Goal: Information Seeking & Learning: Check status

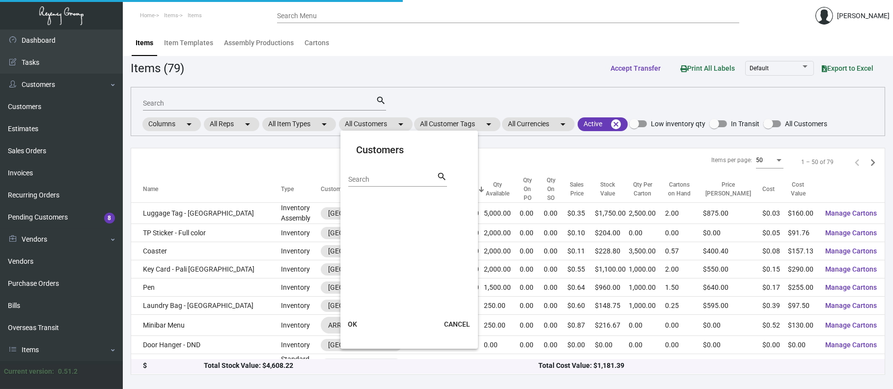
click at [390, 178] on input "Search" at bounding box center [392, 180] width 88 height 8
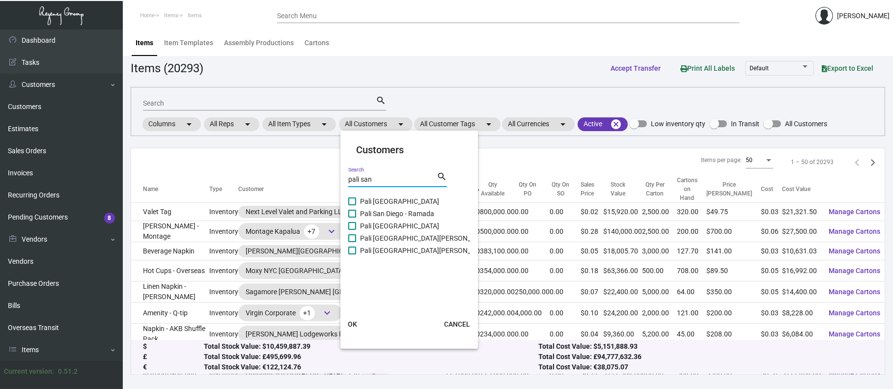
type input "pali san"
click at [397, 201] on span "Pali [GEOGRAPHIC_DATA]" at bounding box center [399, 201] width 79 height 12
click at [352, 205] on input "Pali [GEOGRAPHIC_DATA]" at bounding box center [352, 205] width 0 height 0
checkbox input "true"
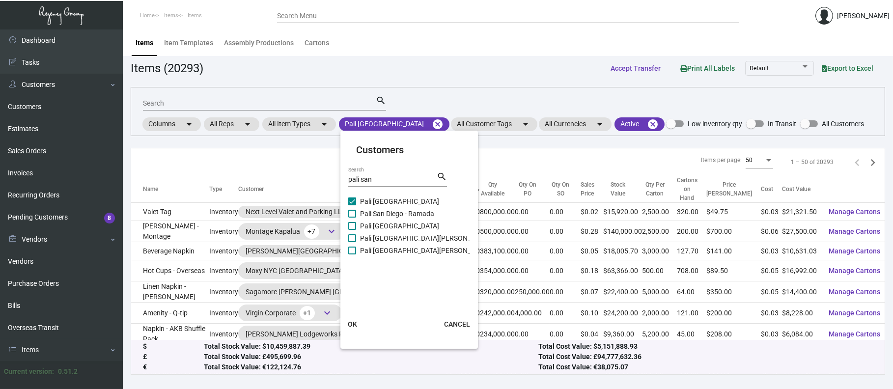
click at [352, 322] on span "OK" at bounding box center [352, 324] width 9 height 8
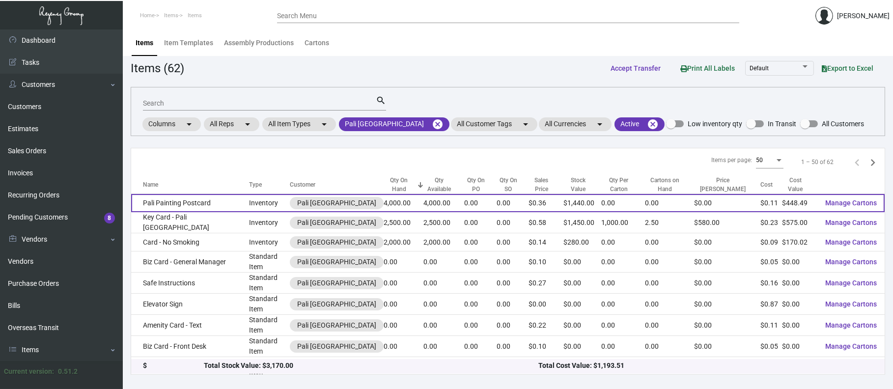
click at [162, 205] on td "Pali Painting Postcard" at bounding box center [190, 203] width 118 height 18
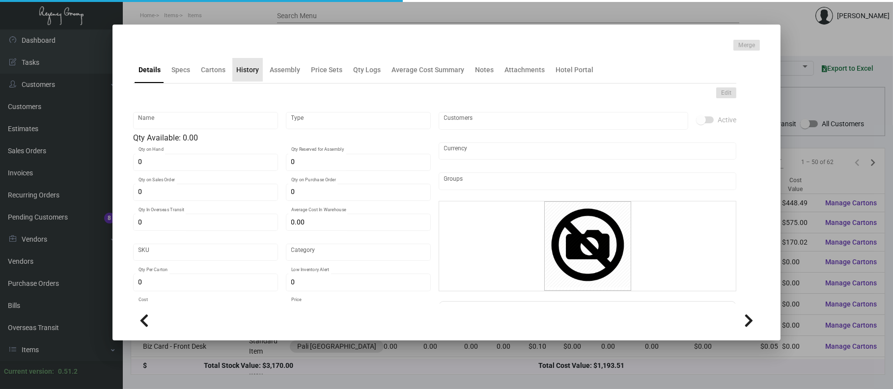
click at [249, 69] on div "History" at bounding box center [247, 70] width 23 height 10
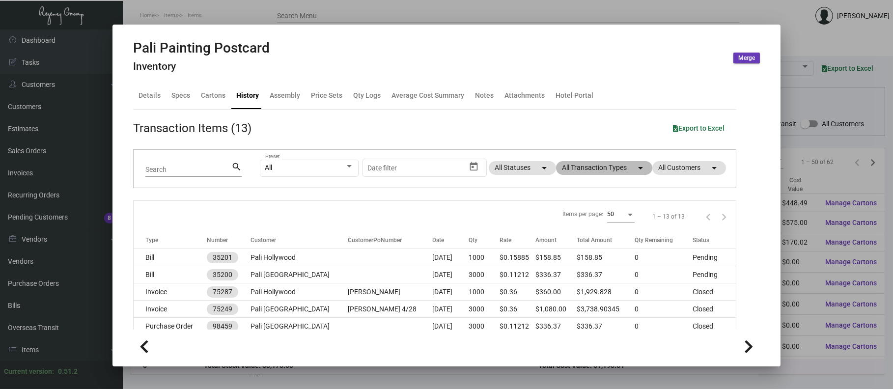
click at [606, 167] on mat-chip "All Transaction Types arrow_drop_down" at bounding box center [604, 168] width 96 height 14
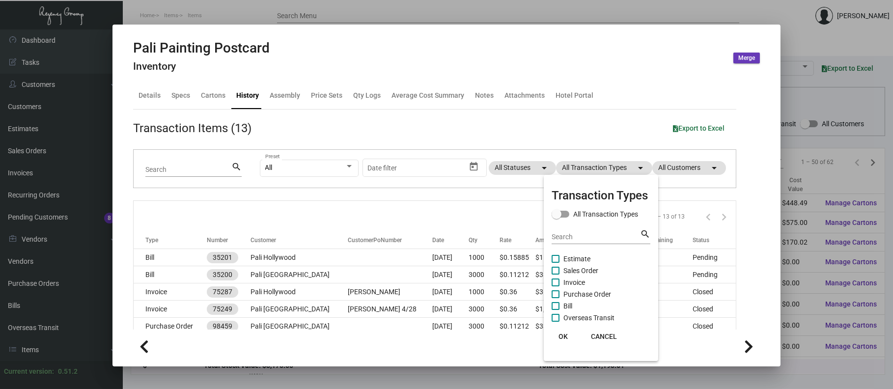
click at [591, 289] on span "Purchase Order" at bounding box center [587, 294] width 48 height 12
click at [555, 298] on input "Purchase Order" at bounding box center [555, 298] width 0 height 0
checkbox input "true"
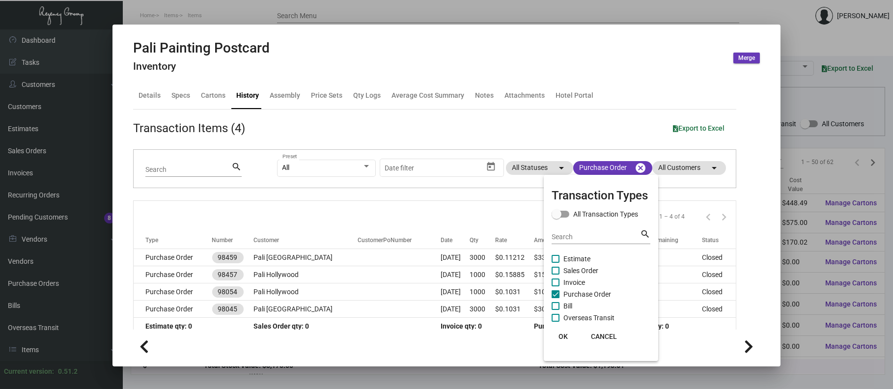
click at [400, 257] on div at bounding box center [446, 194] width 893 height 389
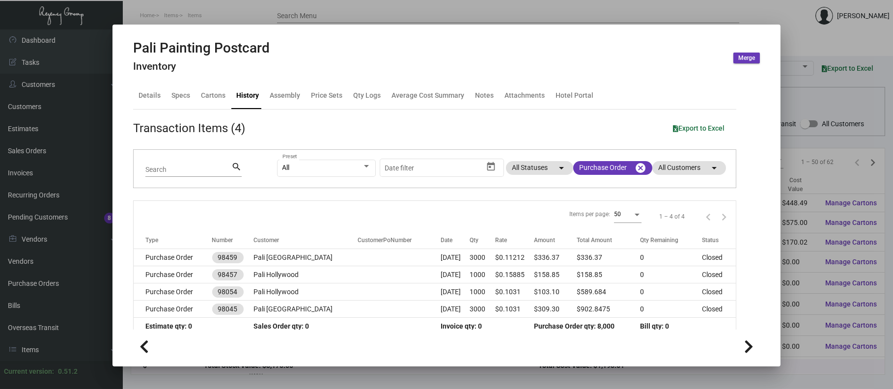
click at [440, 257] on td "[DATE]" at bounding box center [454, 257] width 29 height 17
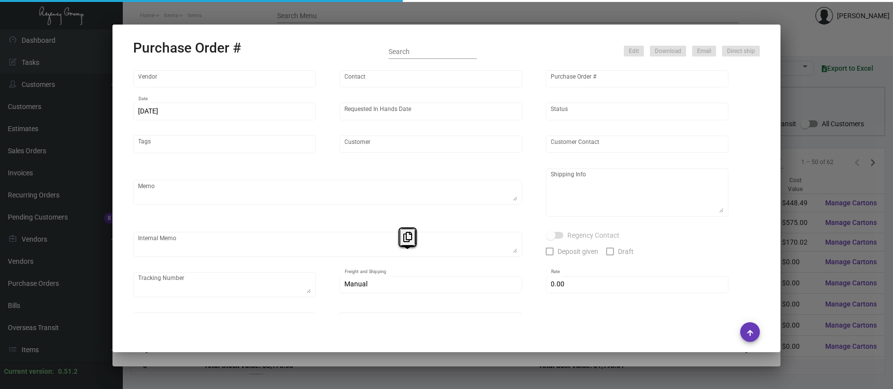
type input "Impact Printing"
type input "Impact Orders"
type input "98459"
type input "[DATE]"
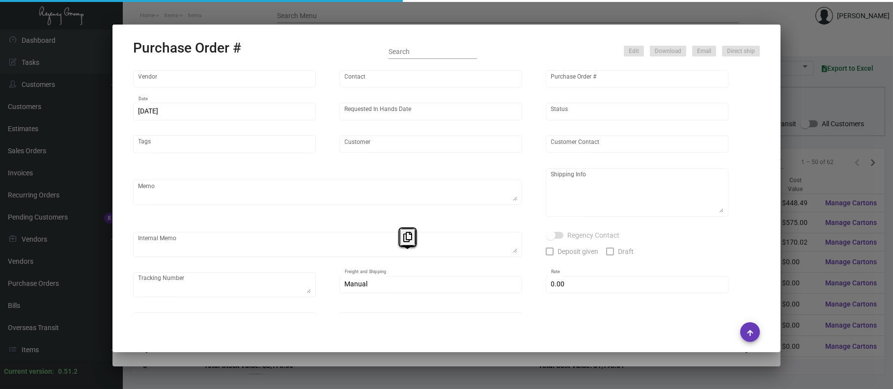
type input "Pali [GEOGRAPHIC_DATA]"
type input "[PERSON_NAME]"
type textarea "Quote# 43436 / When ready to ship, contact: [EMAIL_ADDRESS][DOMAIN_NAME] for al…"
type textarea "Pali [GEOGRAPHIC_DATA] - [PERSON_NAME] [STREET_ADDRESS]"
type textarea "Incorrect Art was sent to the Processor - Redoing on Regency's cost."
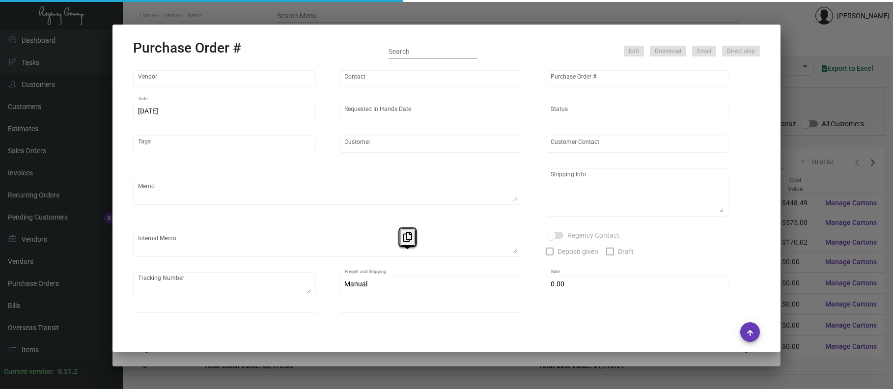
type input "$ 0.00"
type input "United States Dollar $"
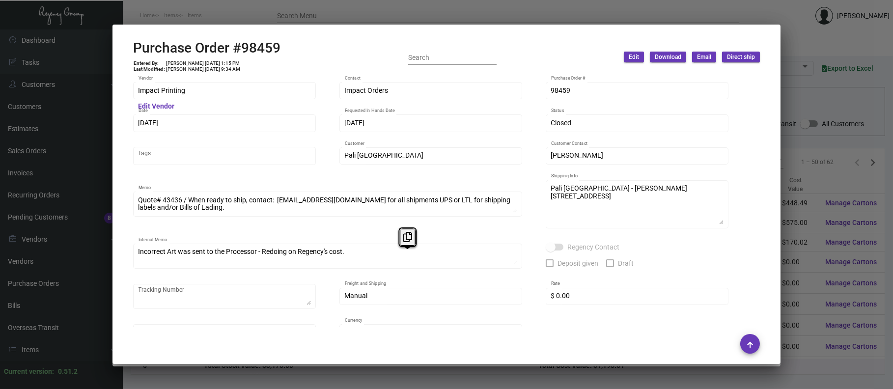
click at [326, 24] on div at bounding box center [446, 194] width 893 height 389
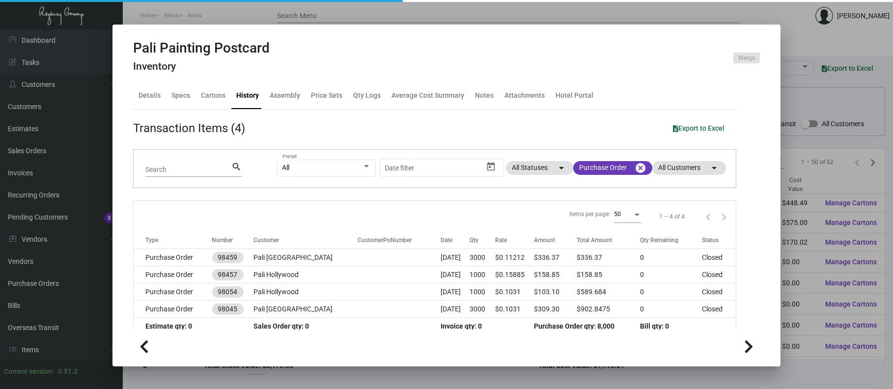
click at [314, 15] on div at bounding box center [446, 194] width 893 height 389
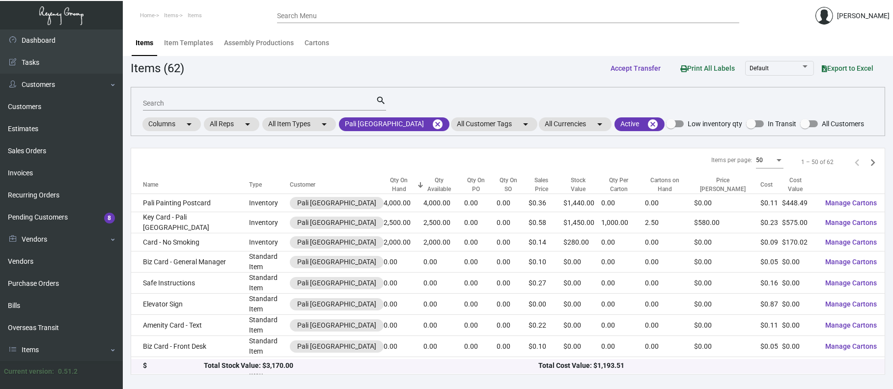
click at [175, 236] on td "Card - No Smoking" at bounding box center [190, 242] width 118 height 18
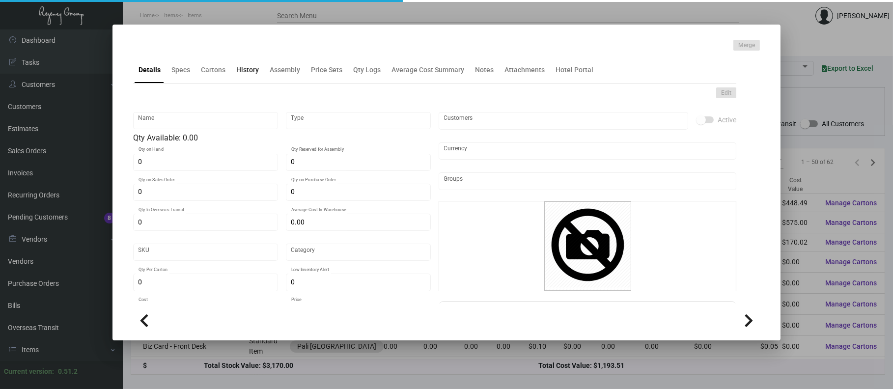
click at [246, 72] on div "History" at bounding box center [247, 70] width 23 height 10
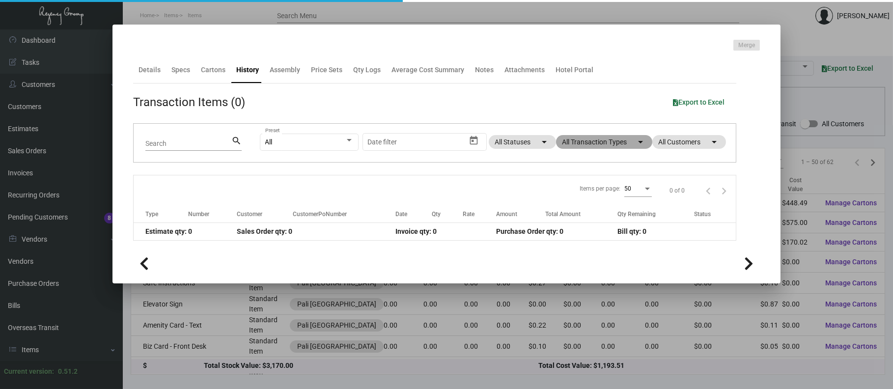
click at [591, 146] on mat-chip "All Transaction Types arrow_drop_down" at bounding box center [604, 142] width 96 height 14
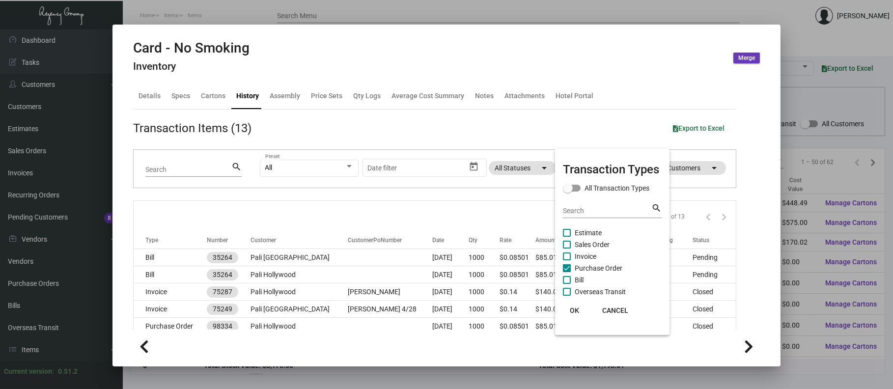
click at [577, 265] on span "Purchase Order" at bounding box center [598, 268] width 48 height 12
click at [567, 272] on input "Purchase Order" at bounding box center [566, 272] width 0 height 0
click at [578, 265] on span "Purchase Order" at bounding box center [598, 268] width 48 height 12
click at [567, 272] on input "Purchase Order" at bounding box center [566, 272] width 0 height 0
checkbox input "true"
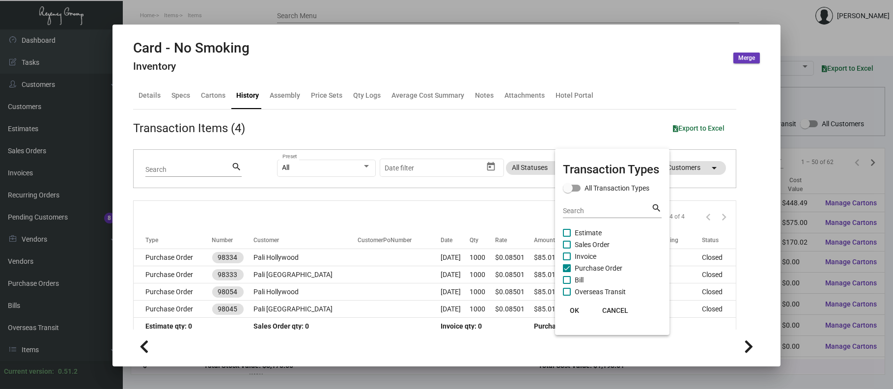
click at [230, 267] on div at bounding box center [446, 194] width 893 height 389
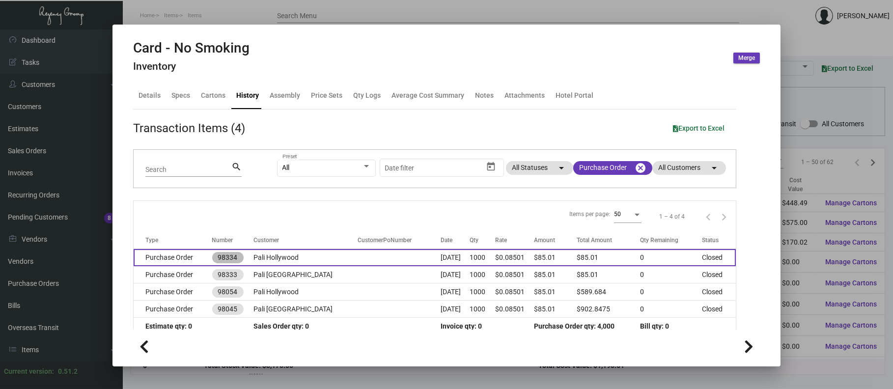
click at [230, 256] on mat-chip "98334" at bounding box center [227, 257] width 31 height 11
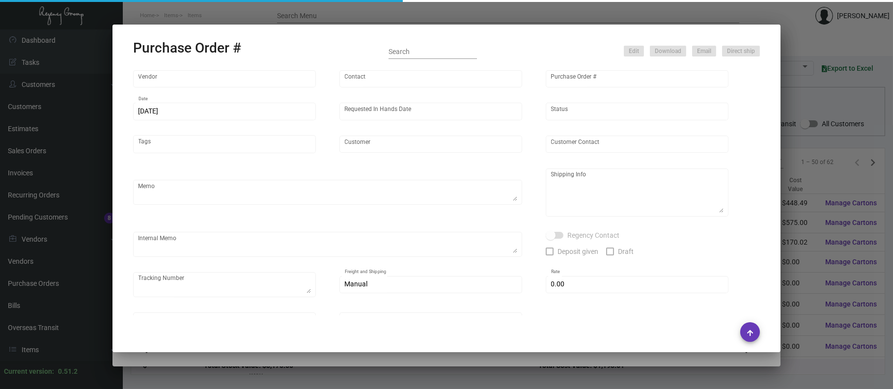
type input "Impact Printing"
type input "Impact Orders"
type input "98334"
type input "[DATE]"
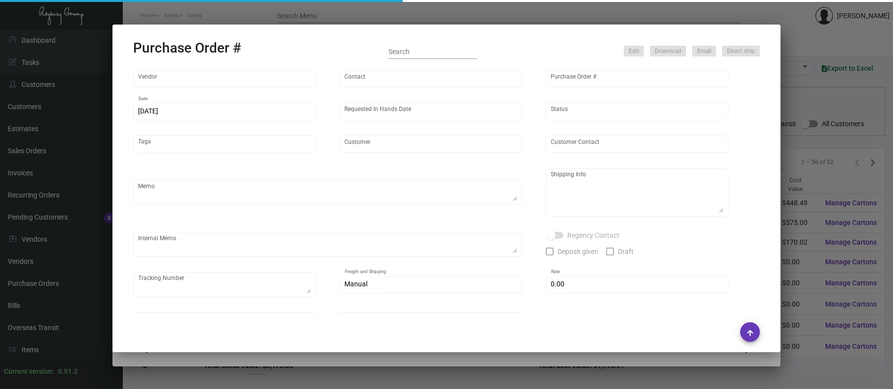
type input "Pali Hollywood"
type input "[PERSON_NAME]"
type textarea "Ship this order out ASAP! / When ready to ship, contact: [EMAIL_ADDRESS][DOMAIN…"
type textarea "Pali Hollywood - [PERSON_NAME] [STREET_ADDRESS]"
type textarea "Wrong proof was sent by [PERSON_NAME] on PO# 98054 / on Regency's cost."
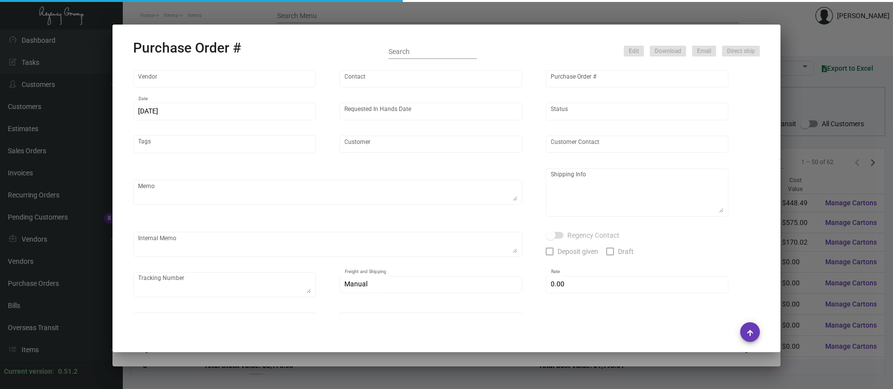
type input "$ 0.00"
type input "United States Dollar $"
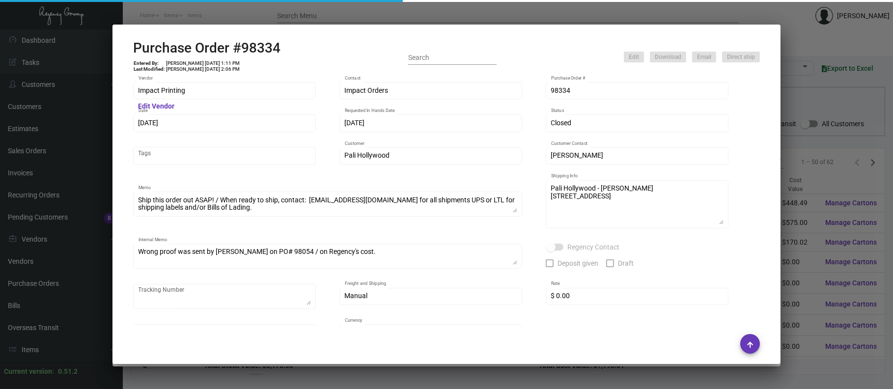
click at [236, 22] on div at bounding box center [446, 194] width 893 height 389
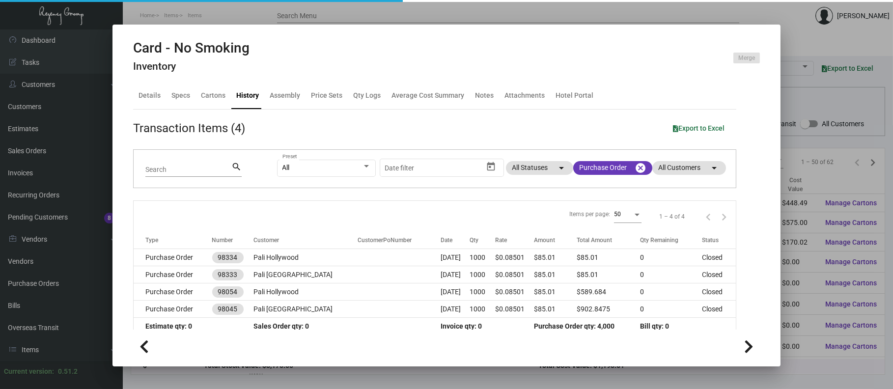
click at [236, 22] on div at bounding box center [446, 194] width 893 height 389
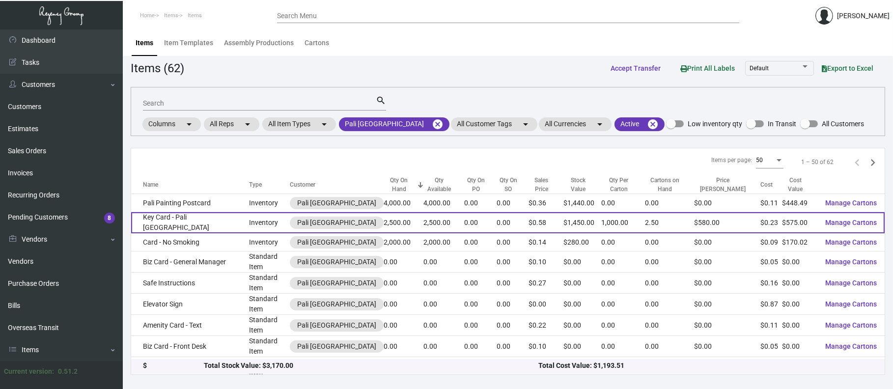
click at [249, 220] on td "Inventory" at bounding box center [269, 222] width 41 height 21
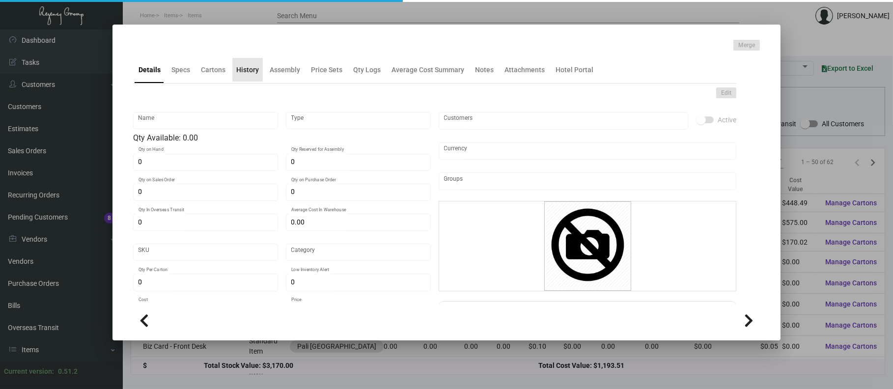
click at [252, 71] on div "History" at bounding box center [247, 70] width 23 height 10
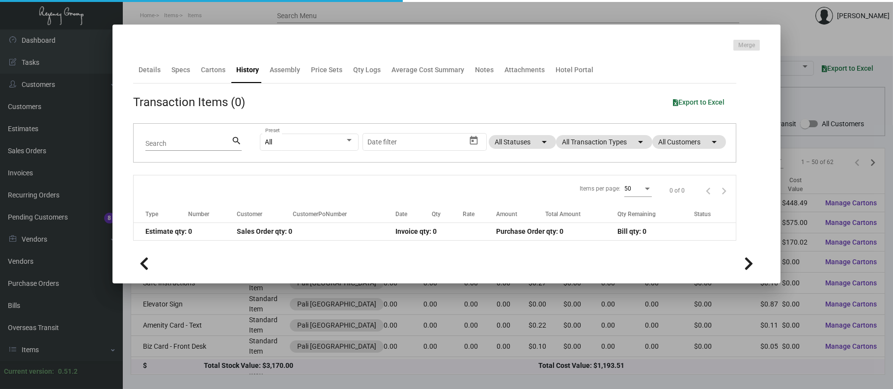
click at [252, 71] on div "History" at bounding box center [247, 70] width 23 height 10
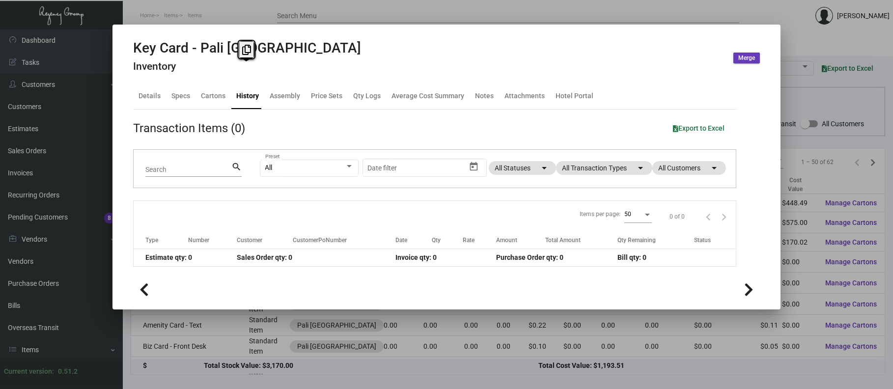
click at [609, 140] on app-item-usage-history "Transaction Items (0) Export to Excel Search search All Preset Start date – Dat…" at bounding box center [434, 192] width 603 height 147
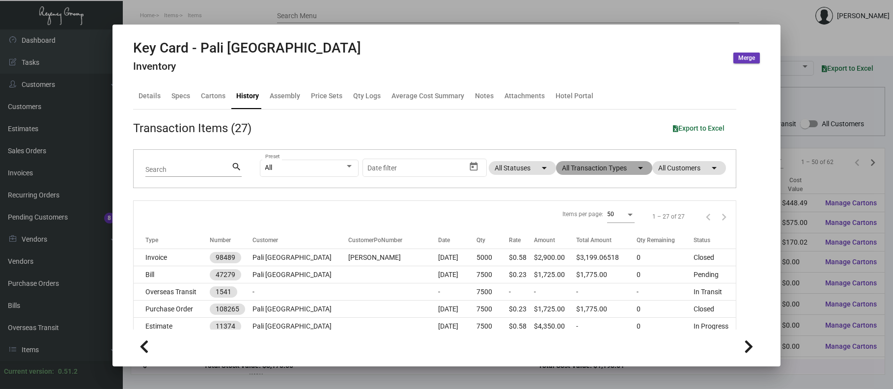
click at [611, 164] on mat-chip "All Transaction Types arrow_drop_down" at bounding box center [604, 168] width 96 height 14
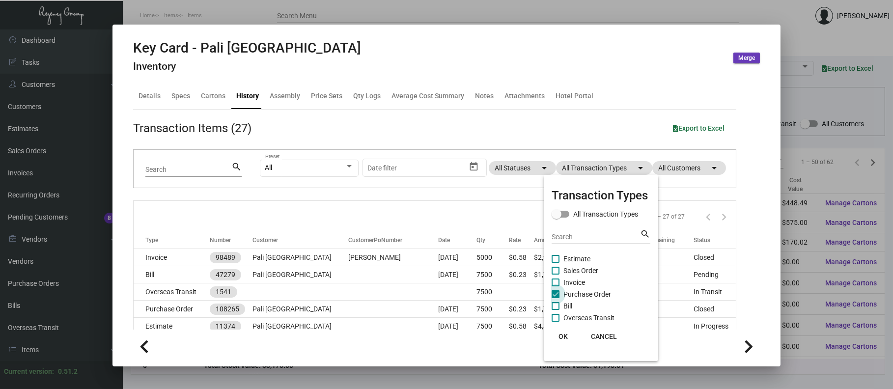
click at [587, 293] on span "Purchase Order" at bounding box center [587, 294] width 48 height 12
click at [555, 298] on input "Purchase Order" at bounding box center [555, 298] width 0 height 0
click at [587, 293] on span "Purchase Order" at bounding box center [587, 294] width 48 height 12
click at [555, 298] on input "Purchase Order" at bounding box center [555, 298] width 0 height 0
checkbox input "true"
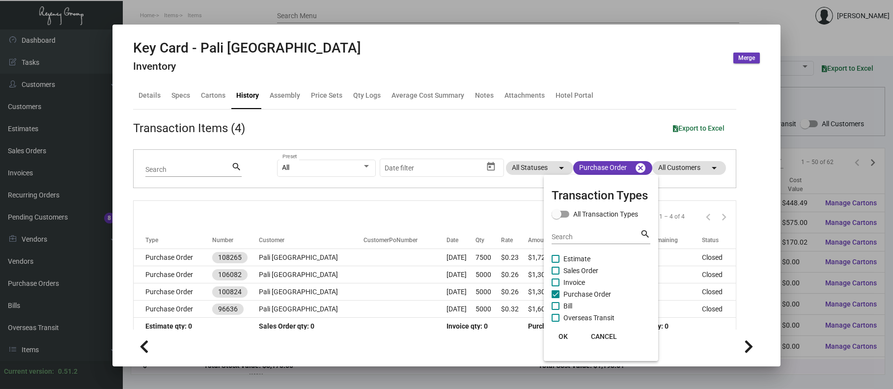
click at [275, 264] on div at bounding box center [446, 194] width 893 height 389
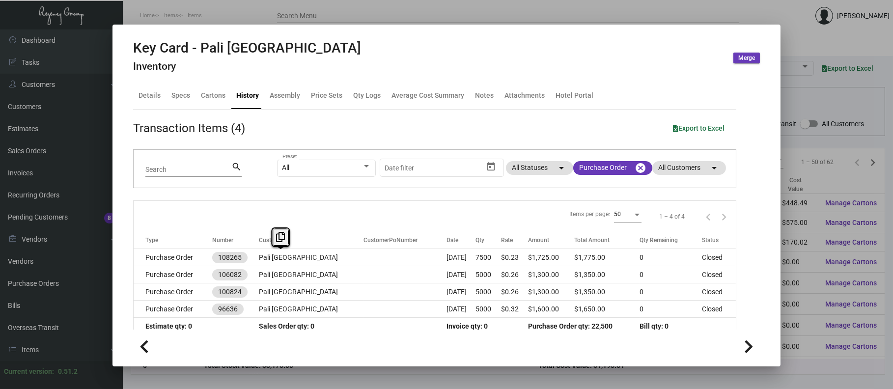
click at [275, 264] on td "Pali [GEOGRAPHIC_DATA]" at bounding box center [311, 257] width 105 height 17
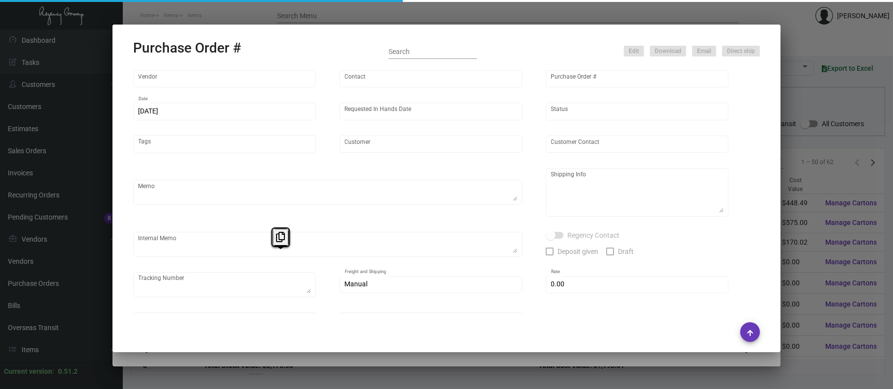
type input "CHENGDU MIND IOT TECHNOLOGY"
type input "[PERSON_NAME]"
type input "108265"
type input "[DATE]"
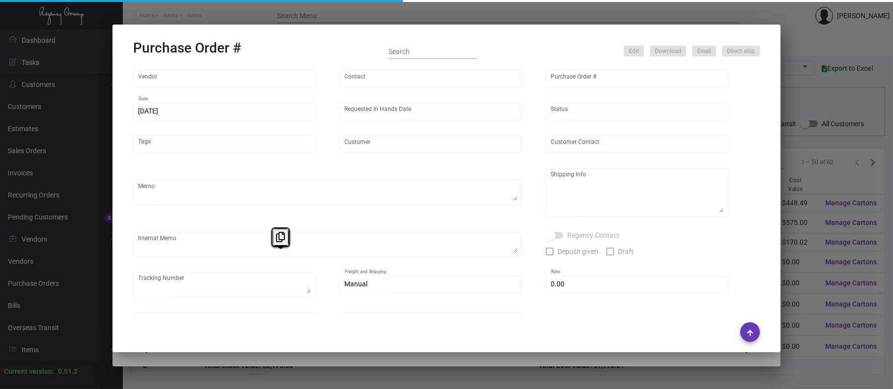
type input "Pali [GEOGRAPHIC_DATA]"
type textarea "Air to LA"
type textarea "Regency Group LA [STREET_ADDRESS]"
checkbox input "true"
type input "$ 0.00"
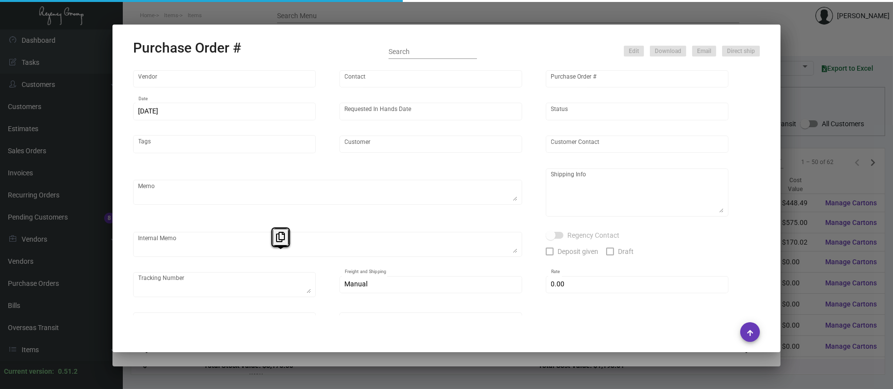
type input "United States Dollar $"
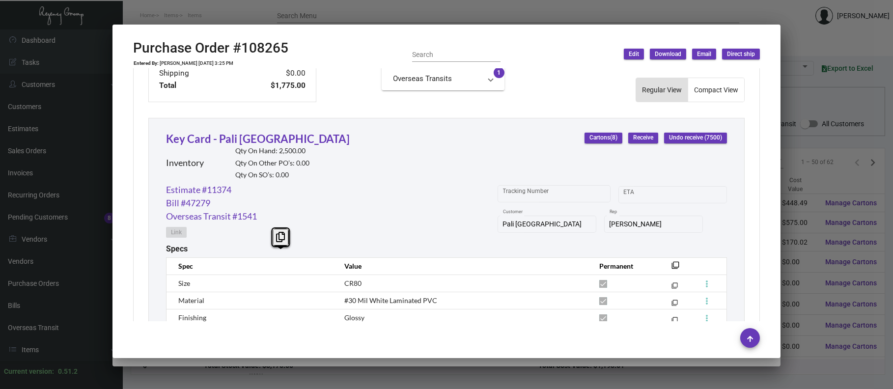
scroll to position [410, 0]
click at [275, 19] on div at bounding box center [446, 194] width 893 height 389
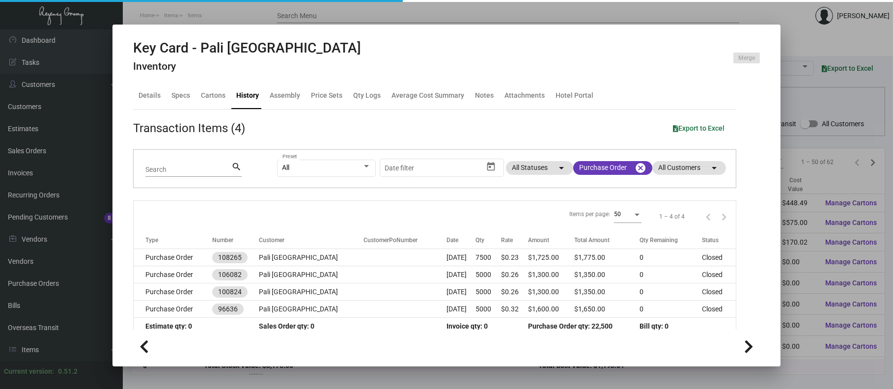
click at [272, 19] on div at bounding box center [446, 194] width 893 height 389
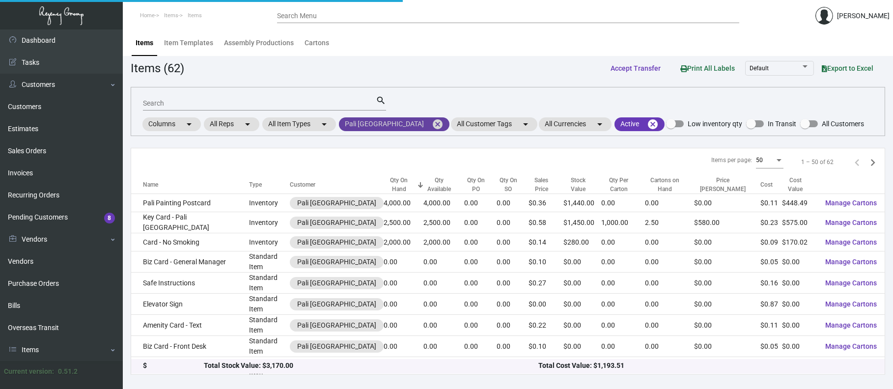
click at [432, 129] on mat-icon "cancel" at bounding box center [438, 124] width 12 height 12
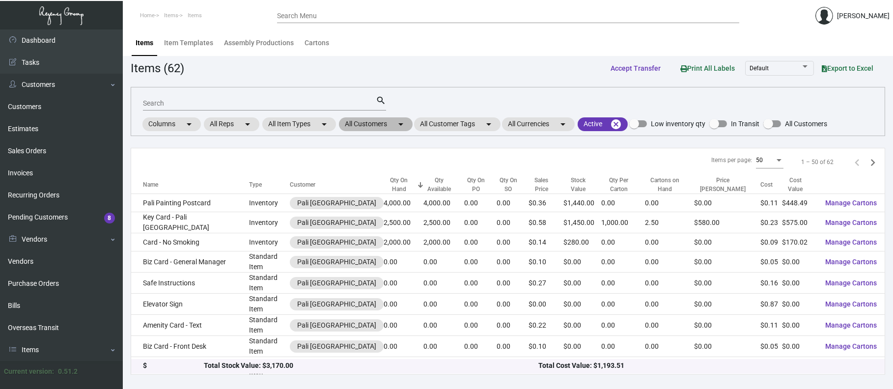
click at [369, 125] on mat-chip "All Customers arrow_drop_down" at bounding box center [376, 124] width 74 height 14
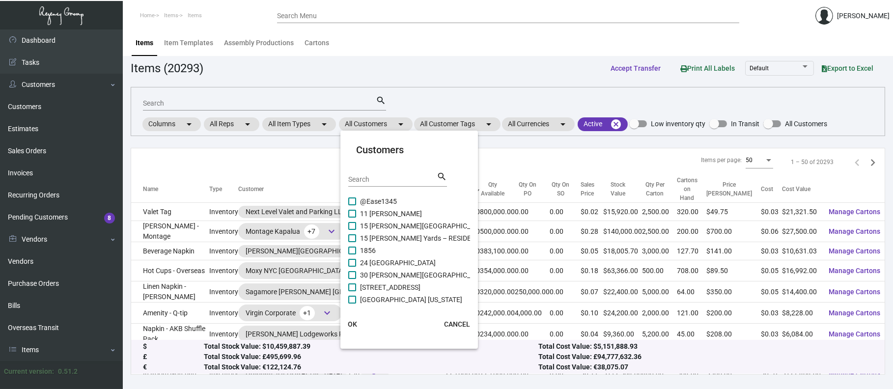
click at [363, 181] on input "Search" at bounding box center [392, 180] width 88 height 8
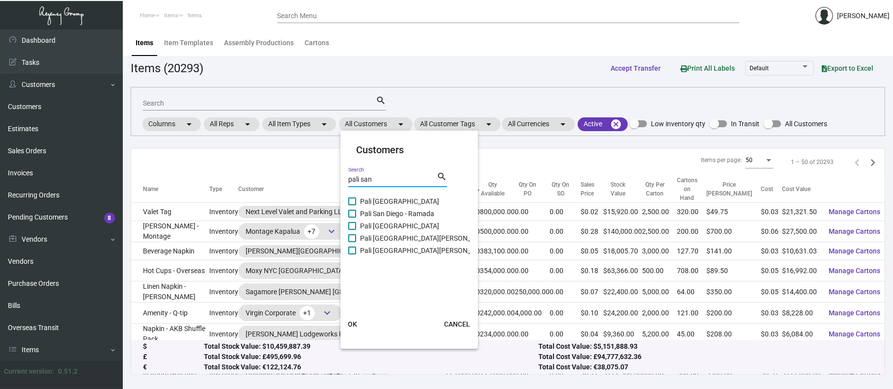
type input "pali san"
click at [404, 224] on span "Pali [GEOGRAPHIC_DATA]" at bounding box center [399, 226] width 79 height 12
click at [352, 230] on input "Pali [GEOGRAPHIC_DATA]" at bounding box center [352, 230] width 0 height 0
checkbox input "true"
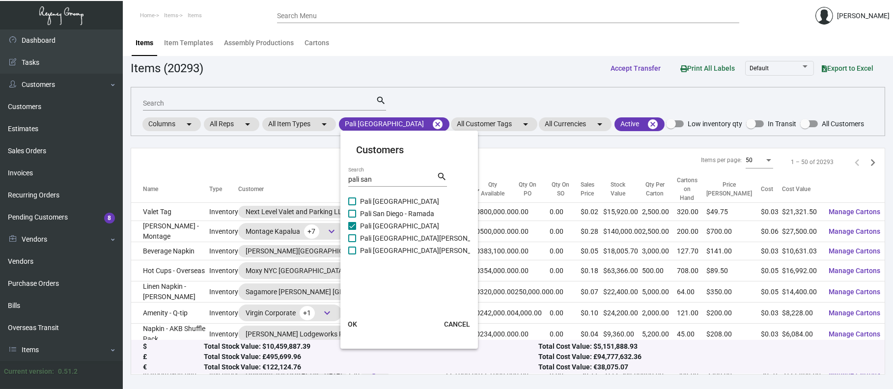
click at [355, 321] on span "OK" at bounding box center [352, 324] width 9 height 8
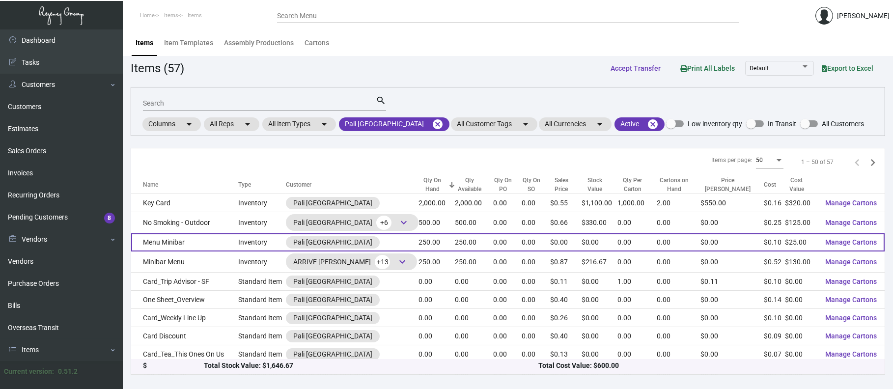
click at [184, 243] on td "Menu Minibar" at bounding box center [184, 242] width 107 height 18
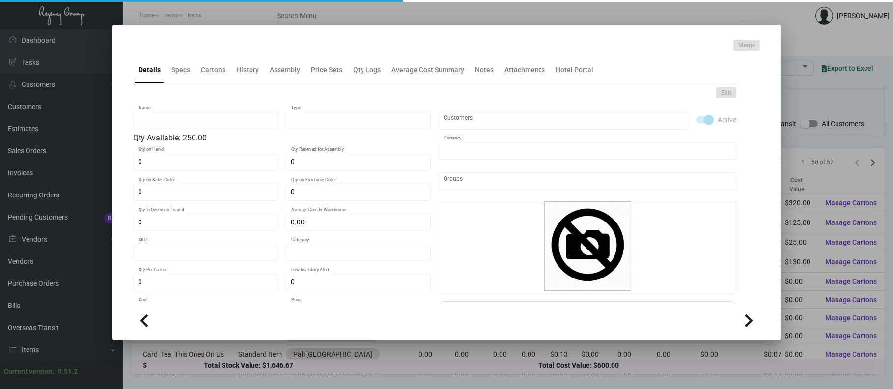
type input "Menu Minibar"
type input "Inventory"
type input "250"
type input "$ 0.00"
type input "881-Menu Minibar-1"
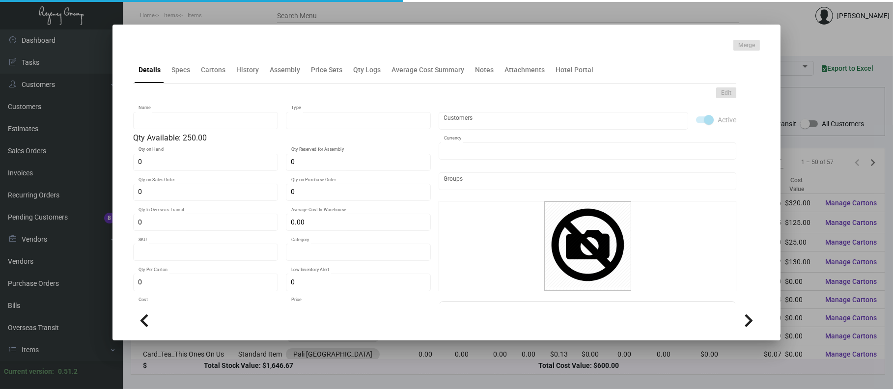
type input "Standard"
type input "$ 0.10"
type input "$ 0.00"
checkbox input "true"
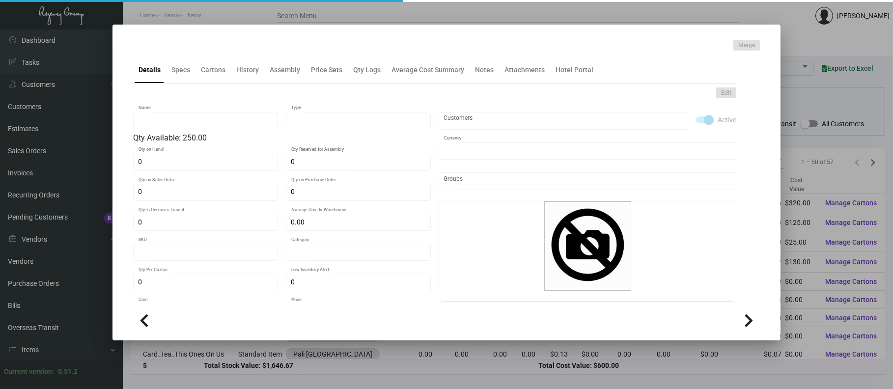
type input "United States Dollar $"
click at [244, 16] on div at bounding box center [446, 194] width 893 height 389
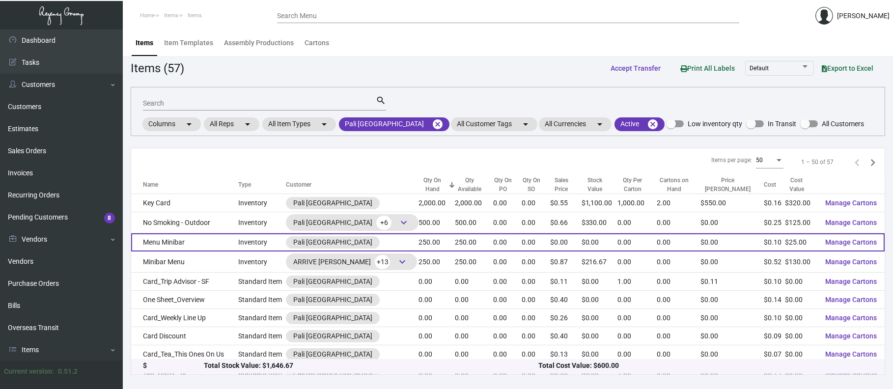
click at [192, 245] on td "Menu Minibar" at bounding box center [184, 242] width 107 height 18
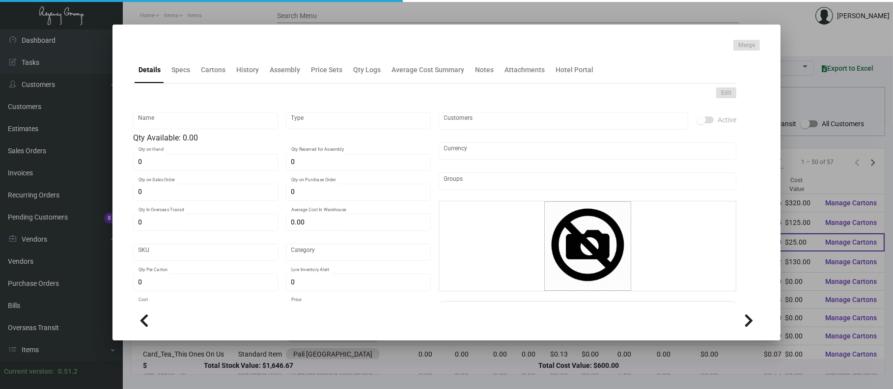
type input "Menu Minibar"
type input "Inventory"
type input "250"
type input "$ 0.00"
type input "881-Menu Minibar-1"
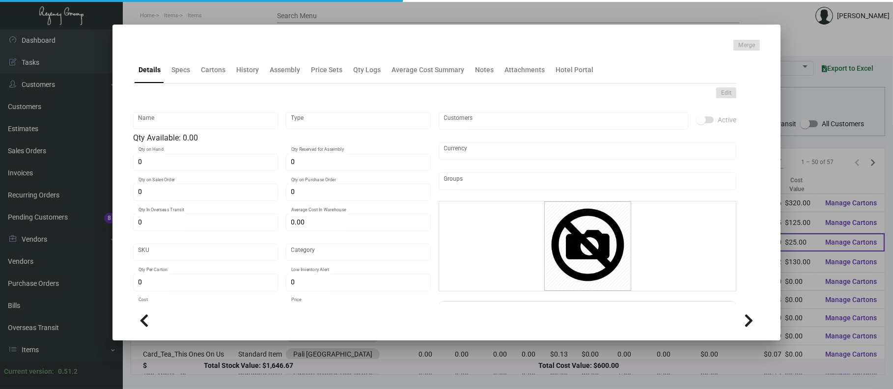
type input "Standard"
type input "$ 0.10"
type input "$ 0.00"
checkbox input "true"
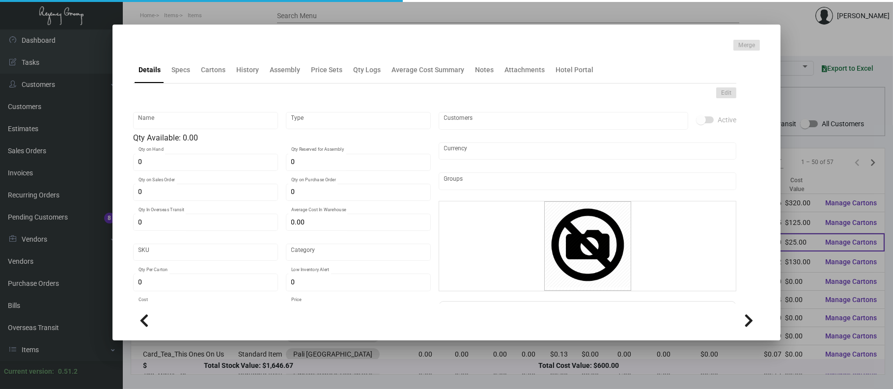
type input "United States Dollar $"
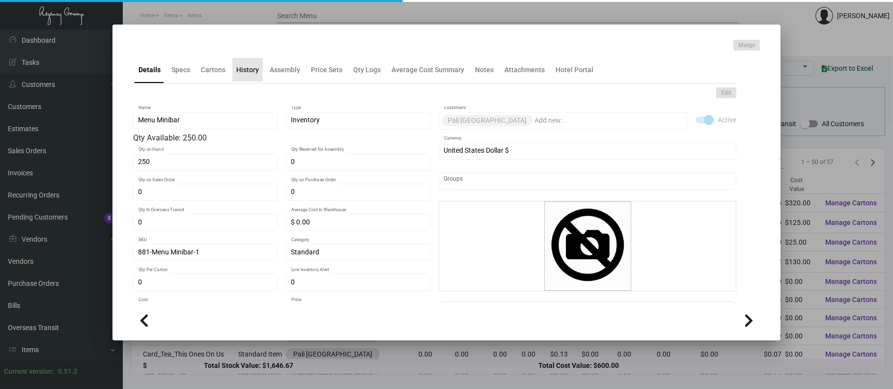
click at [253, 73] on div "History" at bounding box center [247, 70] width 23 height 10
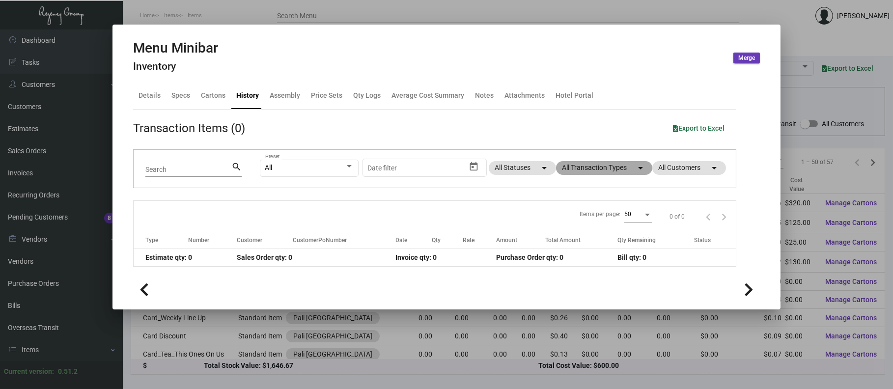
click at [611, 169] on mat-chip "All Transaction Types arrow_drop_down" at bounding box center [604, 168] width 96 height 14
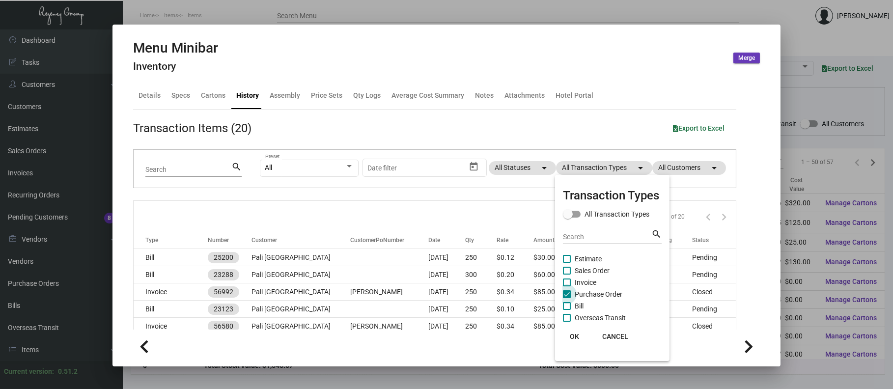
click at [604, 294] on span "Purchase Order" at bounding box center [598, 294] width 48 height 12
click at [567, 298] on input "Purchase Order" at bounding box center [566, 298] width 0 height 0
click at [603, 294] on span "Purchase Order" at bounding box center [598, 294] width 48 height 12
click at [567, 298] on input "Purchase Order" at bounding box center [566, 298] width 0 height 0
checkbox input "true"
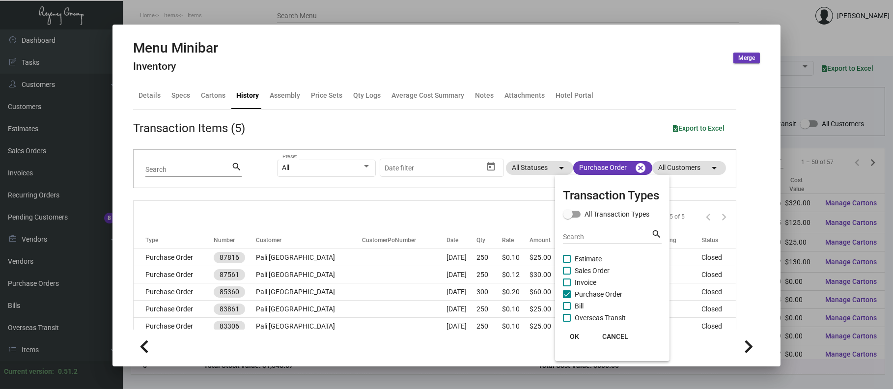
click at [323, 253] on div at bounding box center [446, 194] width 893 height 389
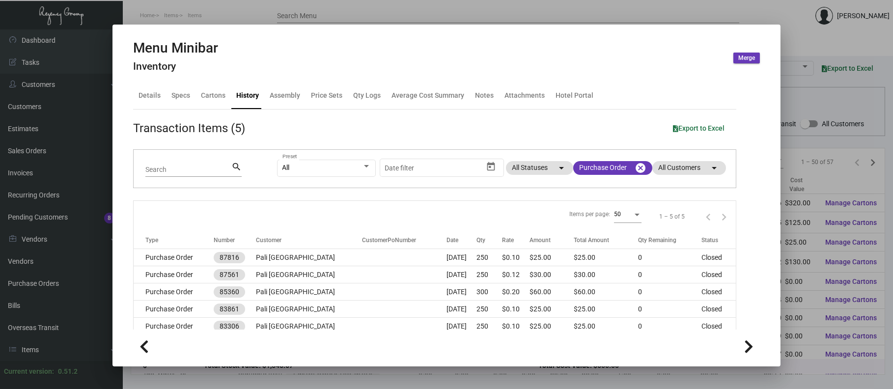
click at [323, 253] on td "Pali [GEOGRAPHIC_DATA]" at bounding box center [309, 257] width 106 height 17
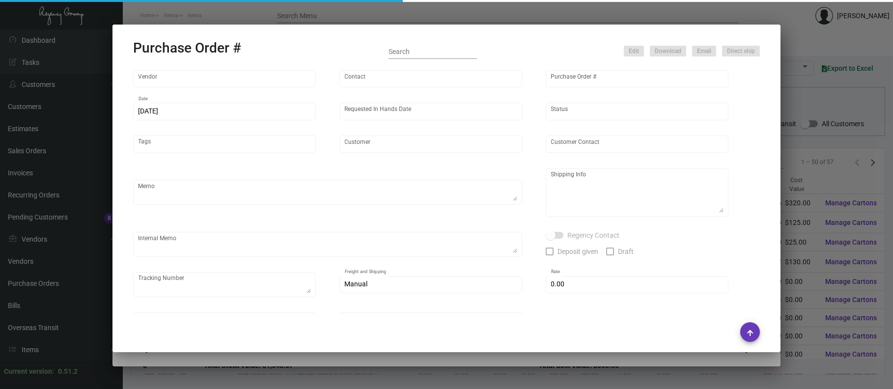
type input "Sprinting"
type input "Sprinting Sprinting"
type input "87816"
type input "[DATE]"
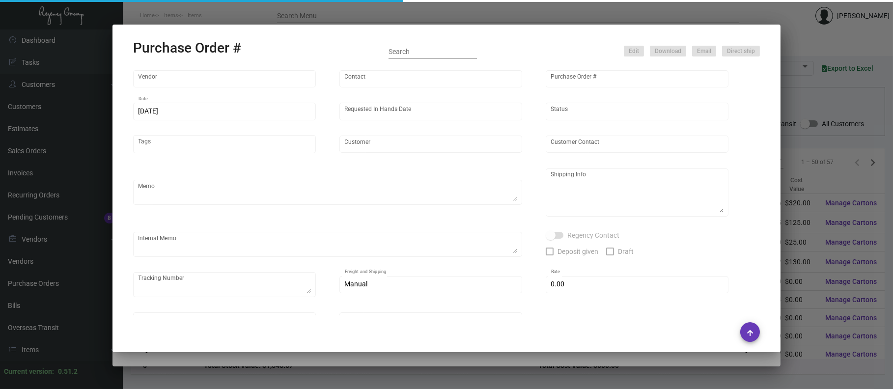
type input "Pali [GEOGRAPHIC_DATA]"
type input "[PERSON_NAME]"
type textarea "Pali [GEOGRAPHIC_DATA][PERSON_NAME] [STREET_ADDRESS][PERSON_NAME]"
type input "$ 0.00"
type input "United States Dollar $"
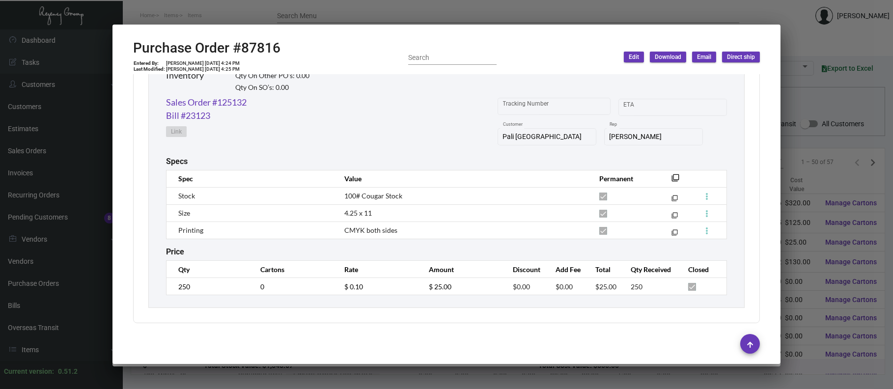
scroll to position [503, 0]
click at [219, 26] on mat-dialog-container "Purchase Order #87816 Entered By: [PERSON_NAME] [DATE] 4:24 PM Last Modified: […" at bounding box center [446, 194] width 668 height 339
click at [209, 18] on div at bounding box center [446, 194] width 893 height 389
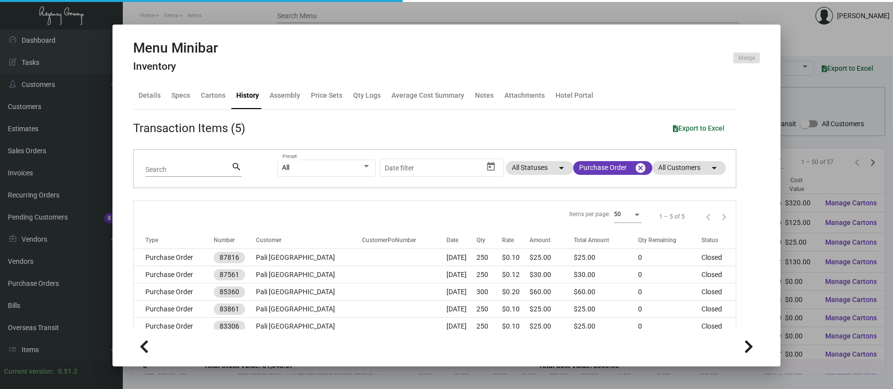
click at [209, 19] on div at bounding box center [446, 194] width 893 height 389
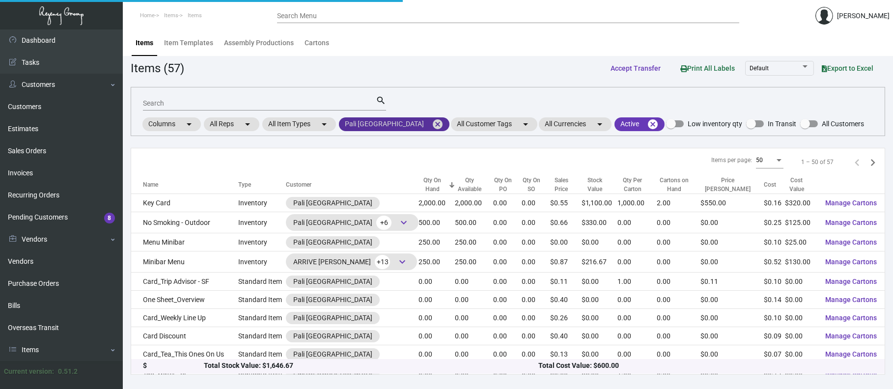
click at [432, 126] on mat-icon "cancel" at bounding box center [438, 124] width 12 height 12
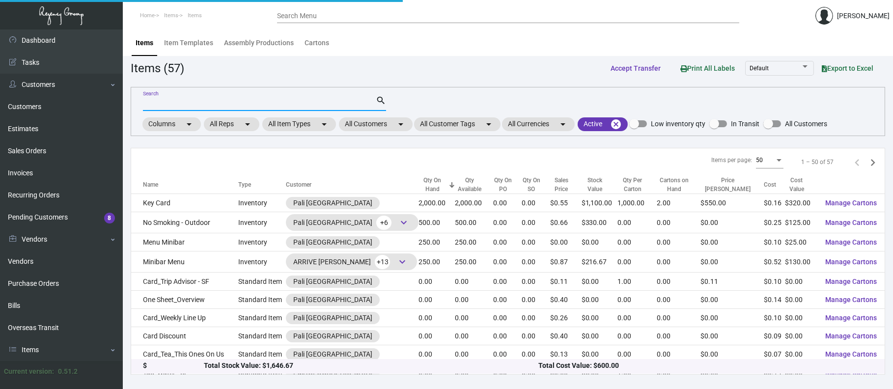
click at [276, 102] on input "Search" at bounding box center [259, 104] width 233 height 8
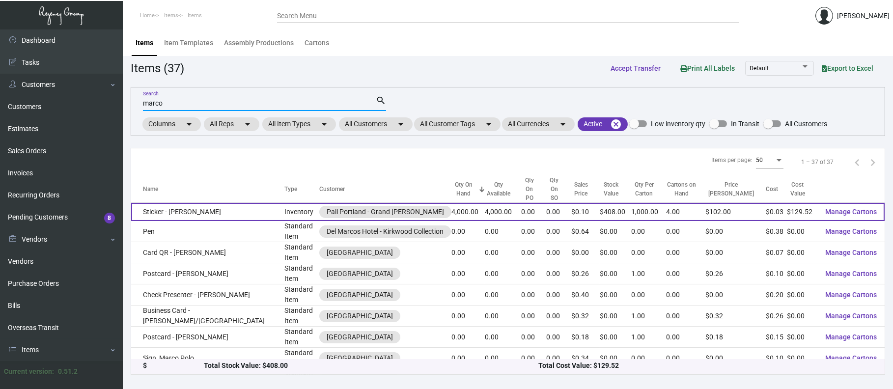
type input "marco"
click at [188, 203] on td "Sticker - [PERSON_NAME]" at bounding box center [207, 212] width 153 height 18
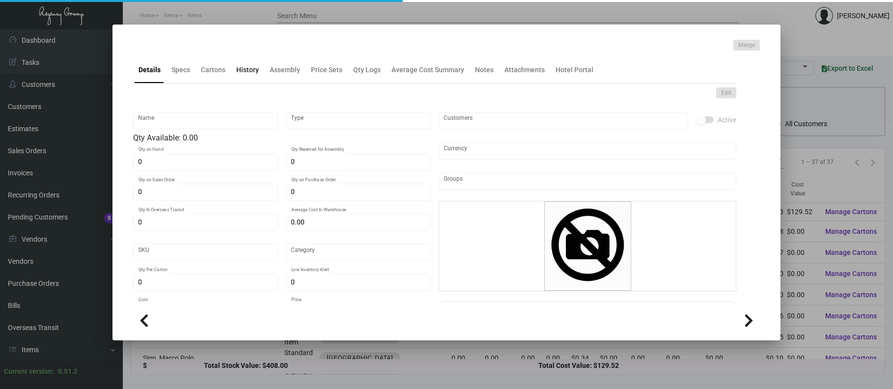
click at [251, 71] on div "History" at bounding box center [247, 70] width 23 height 10
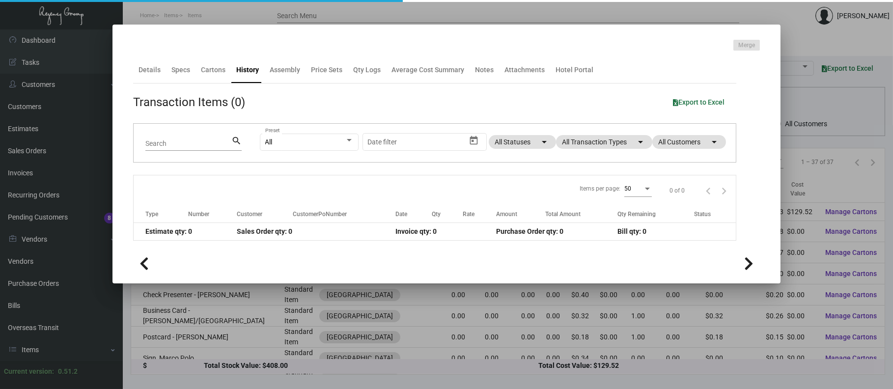
click at [576, 149] on div "All Preset Start date – Date filter All Statuses arrow_drop_down All Transactio…" at bounding box center [492, 143] width 464 height 38
click at [577, 148] on mat-chip "All Transaction Types arrow_drop_down" at bounding box center [604, 142] width 96 height 14
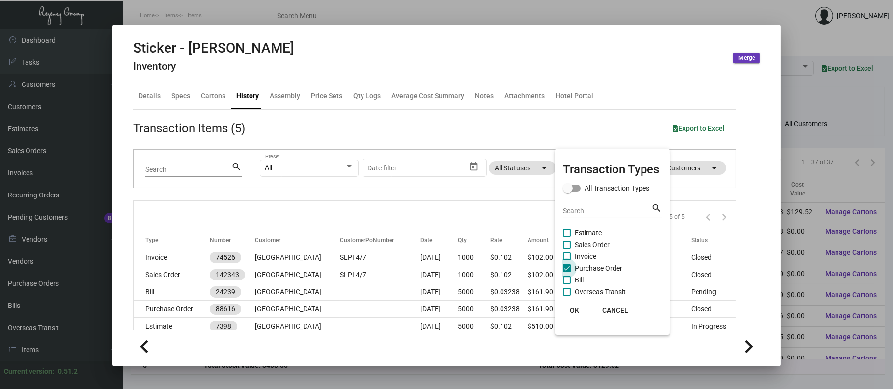
click at [610, 264] on span "Purchase Order" at bounding box center [598, 268] width 48 height 12
click at [567, 272] on input "Purchase Order" at bounding box center [566, 272] width 0 height 0
click at [612, 267] on span "Purchase Order" at bounding box center [598, 268] width 48 height 12
click at [567, 272] on input "Purchase Order" at bounding box center [566, 272] width 0 height 0
checkbox input "true"
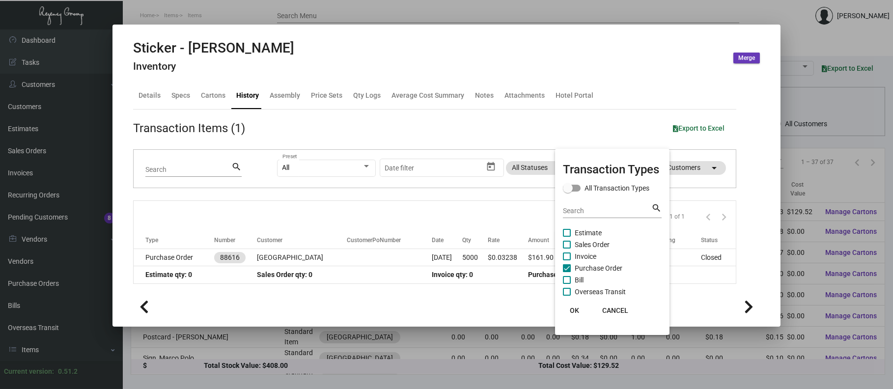
click at [249, 256] on div at bounding box center [446, 194] width 893 height 389
click at [249, 256] on td "88616" at bounding box center [235, 257] width 43 height 17
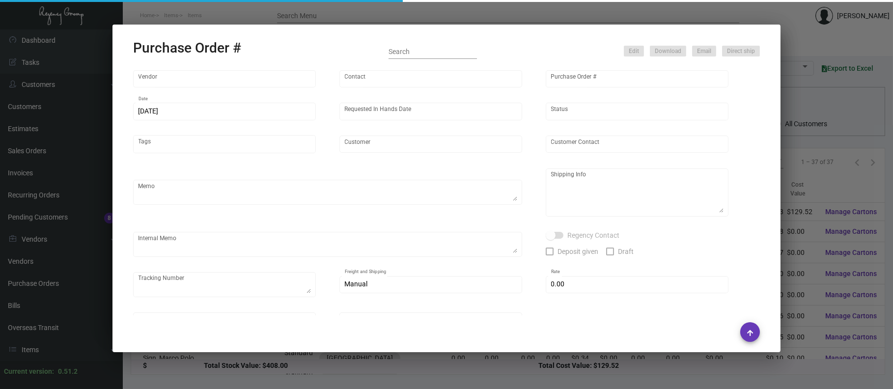
type input "AmeriCAL Inc."
type input "Send Orders"
type input "88616"
type input "[DATE]"
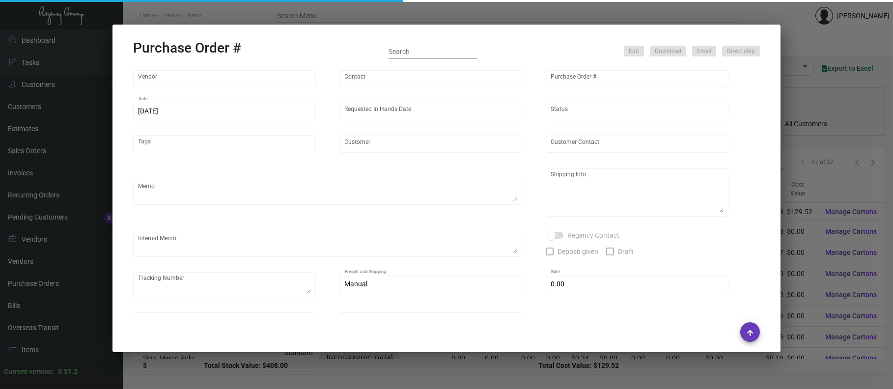
type input "[GEOGRAPHIC_DATA]"
type textarea "QUOTE# 1254800 / USE UPS #1AY276 TO SHIP / PLEASE PACK 1000 PER ROLL"
type textarea "Regency Group LA [STREET_ADDRESS]"
checkbox input "true"
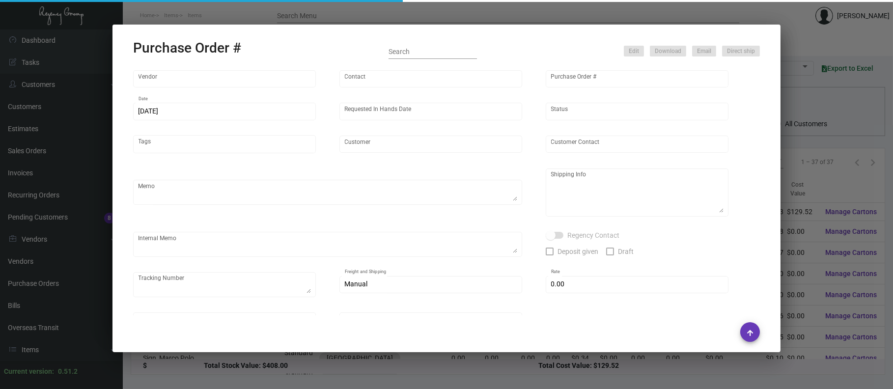
type input "$ 0.00"
type input "United States Dollar $"
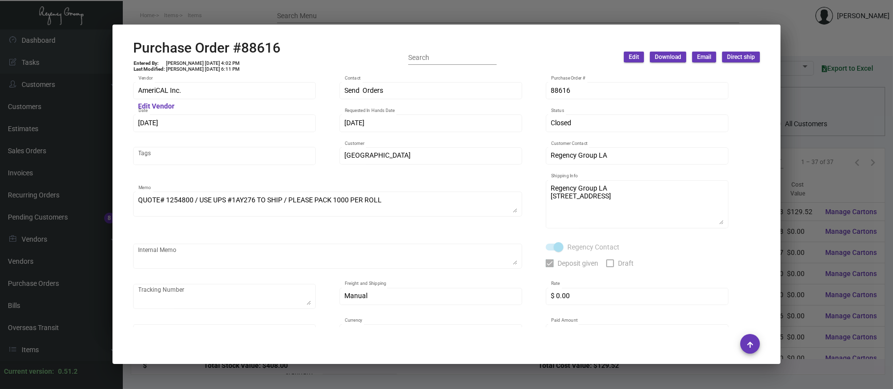
click at [192, 20] on div at bounding box center [446, 194] width 893 height 389
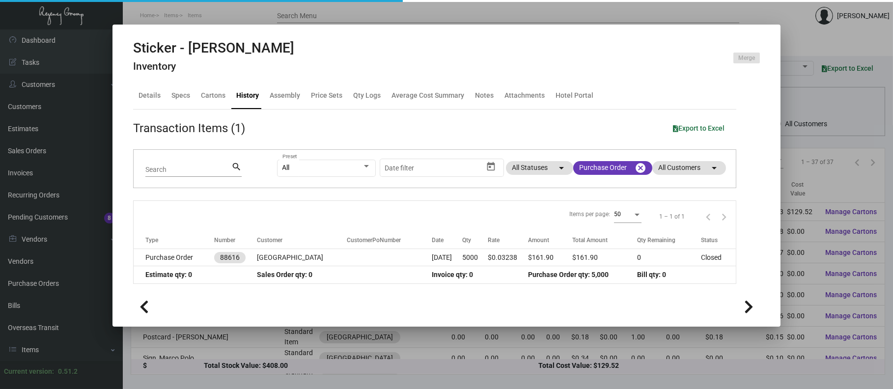
click at [191, 22] on div at bounding box center [446, 194] width 893 height 389
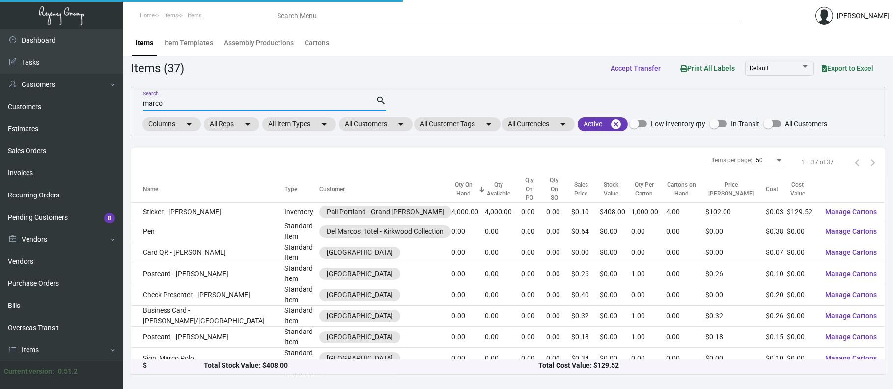
click at [215, 103] on input "marco" at bounding box center [259, 104] width 233 height 8
type input "m"
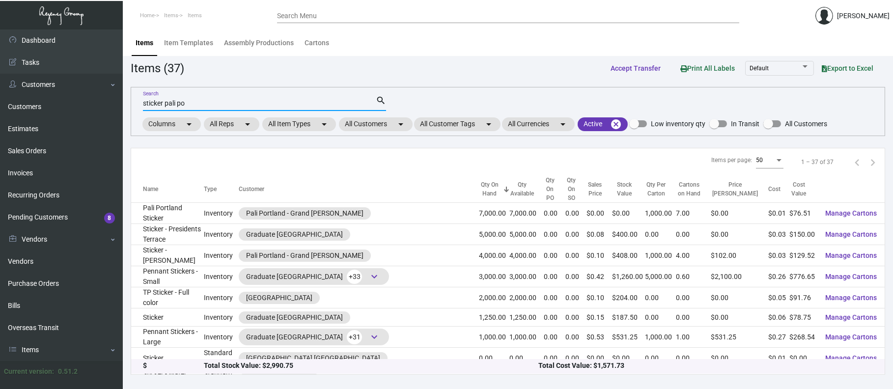
click at [167, 186] on div at bounding box center [164, 189] width 6 height 6
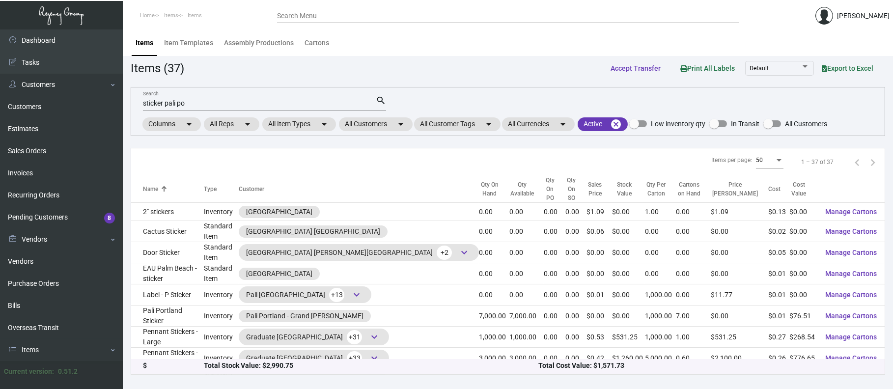
click at [219, 105] on input "sticker pali po" at bounding box center [259, 104] width 233 height 8
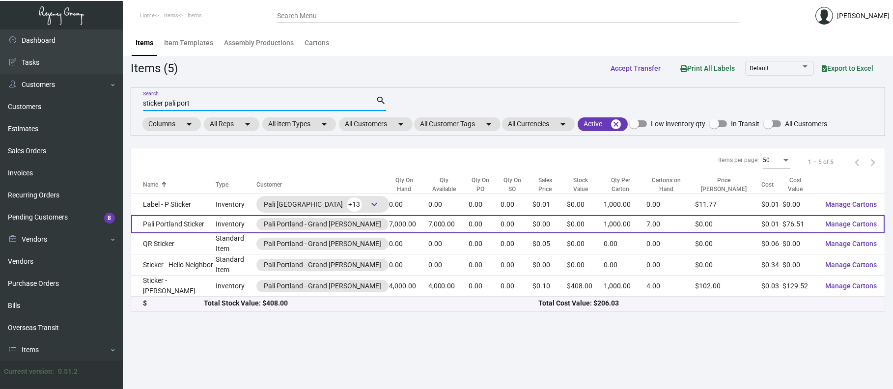
type input "sticker pali port"
click at [191, 226] on td "Pali Portland Sticker" at bounding box center [173, 224] width 84 height 18
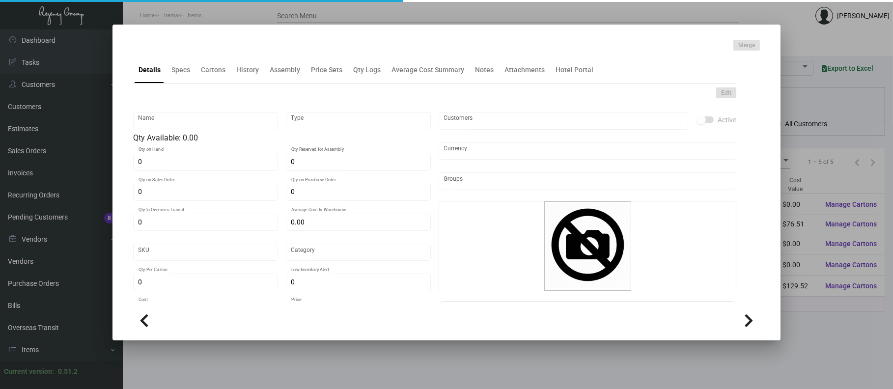
type input "Pali Portland Sticker"
type input "Inventory"
type input "7,000"
type input "$ 0.01561"
type input "port-stick-40"
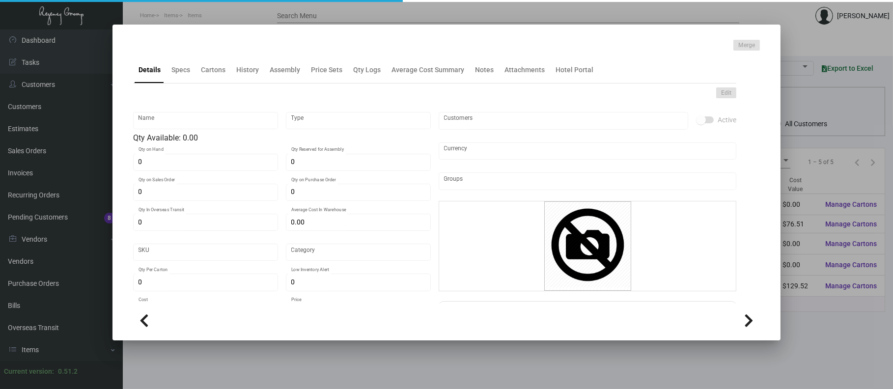
type input "Standard"
type input "1,000"
type input "$ 0.01093"
type input "$ 0.00"
checkbox input "true"
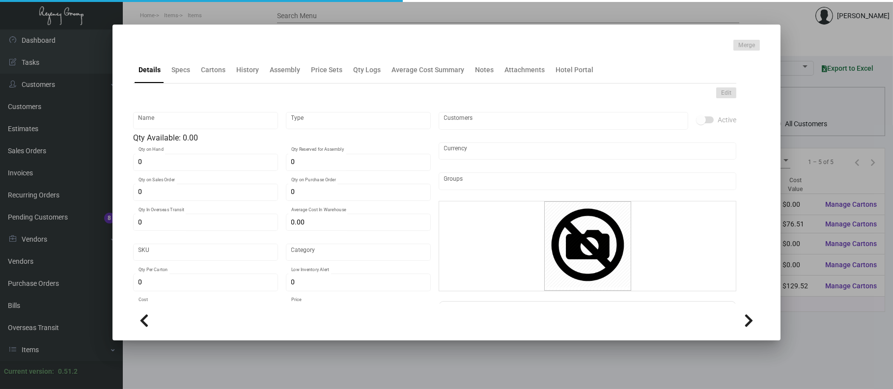
checkbox input "true"
type input "United States Dollar $"
click at [245, 75] on div "History" at bounding box center [247, 70] width 23 height 10
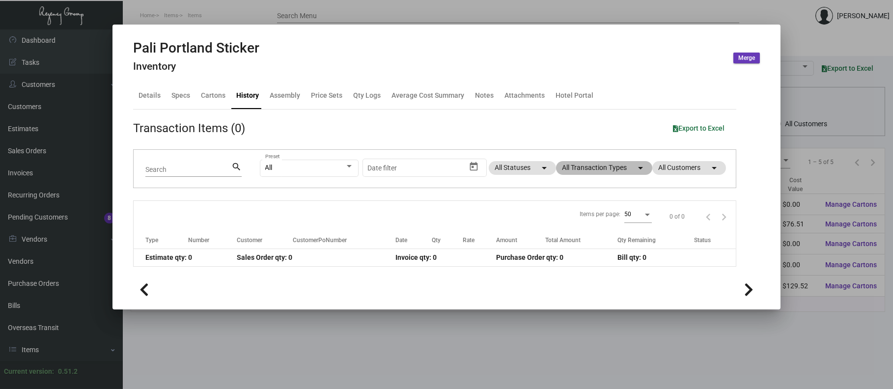
click at [605, 172] on mat-chip "All Transaction Types arrow_drop_down" at bounding box center [604, 168] width 96 height 14
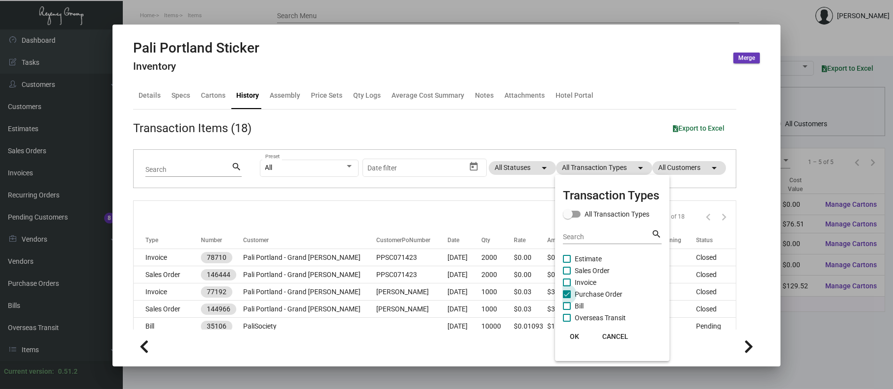
click at [588, 294] on span "Purchase Order" at bounding box center [598, 294] width 48 height 12
click at [567, 298] on input "Purchase Order" at bounding box center [566, 298] width 0 height 0
click at [587, 293] on span "Purchase Order" at bounding box center [598, 294] width 48 height 12
click at [567, 298] on input "Purchase Order" at bounding box center [566, 298] width 0 height 0
checkbox input "true"
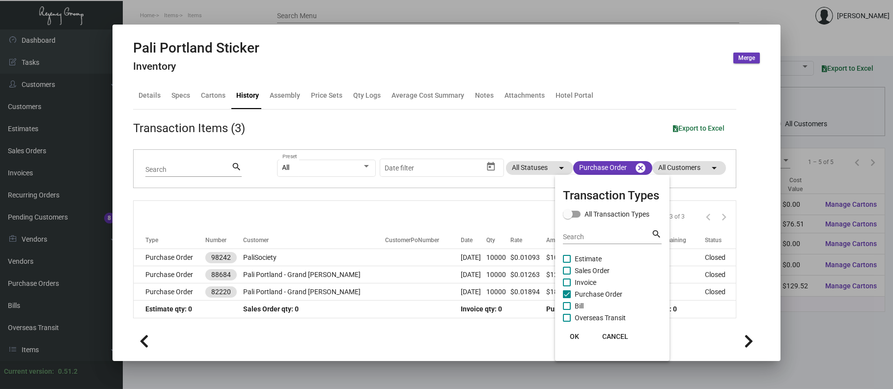
click at [282, 246] on div at bounding box center [446, 194] width 893 height 389
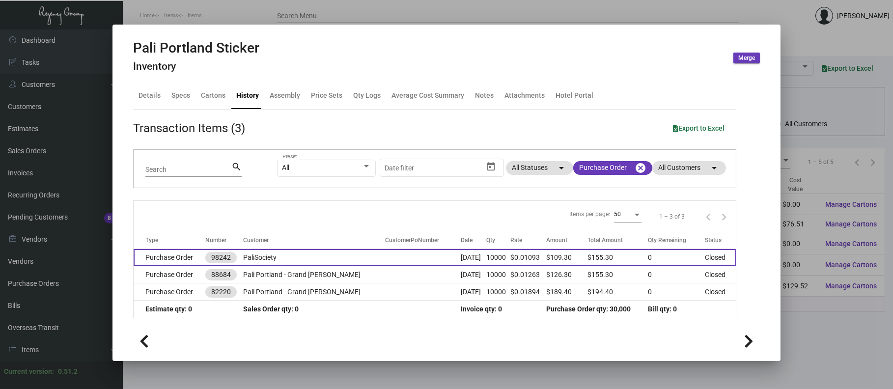
click at [285, 250] on td "PaliSociety" at bounding box center [313, 257] width 141 height 17
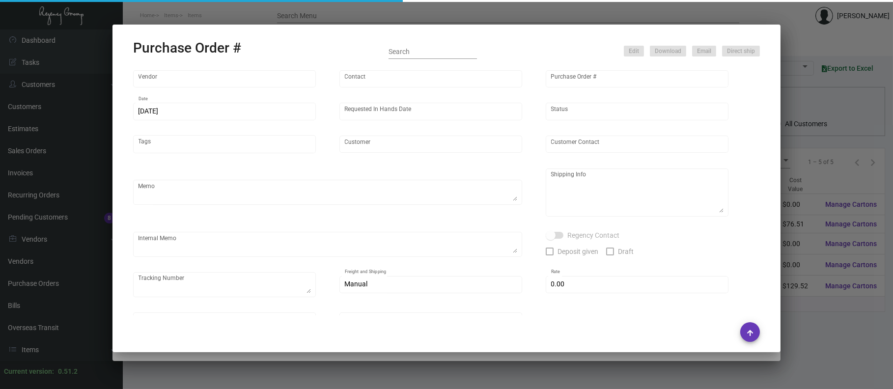
type input "AmeriCAL Inc."
type input "Send Orders"
type input "98242"
type input "[DATE]"
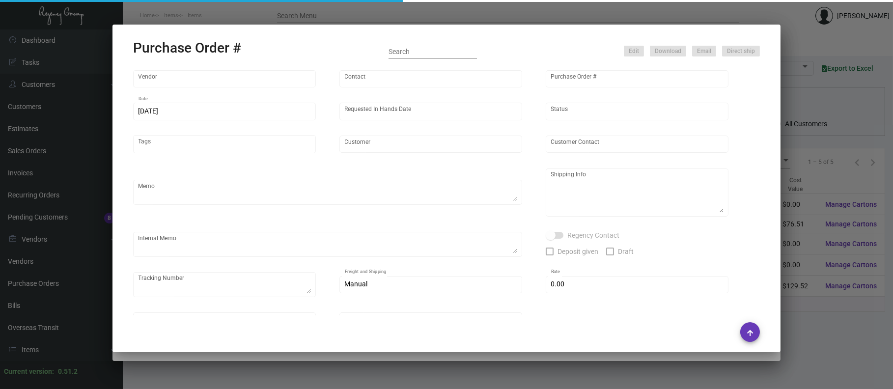
type input "PaliSociety"
type textarea "Quote# 1310224"
type textarea "Regency Group LA [STREET_ADDRESS]"
checkbox input "true"
type input "$ 0.00"
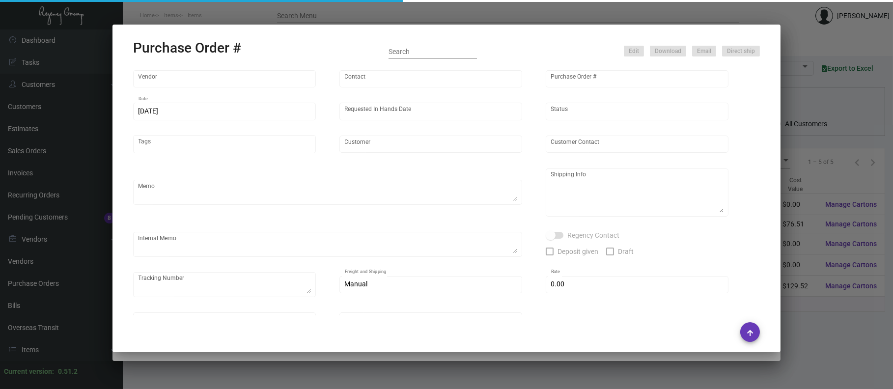
type input "United States Dollar $"
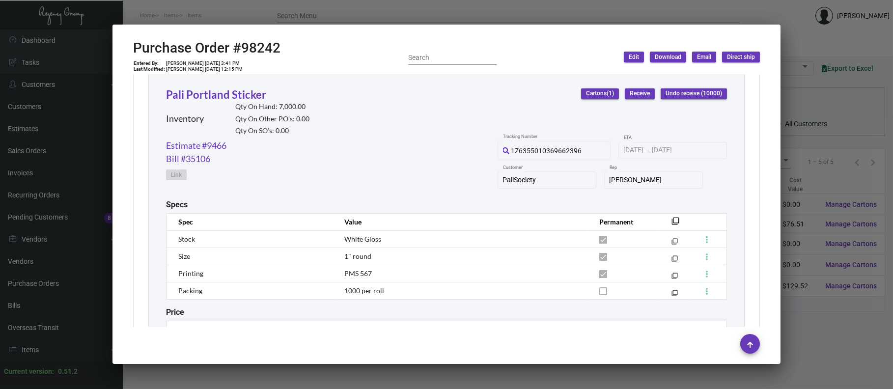
scroll to position [520, 0]
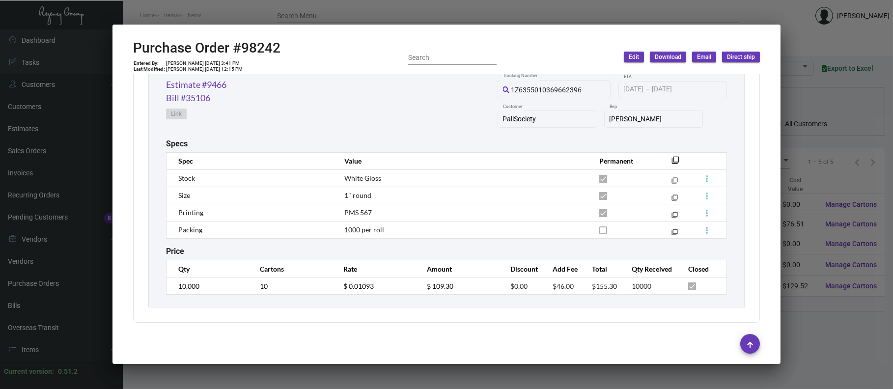
click at [226, 19] on div at bounding box center [446, 194] width 893 height 389
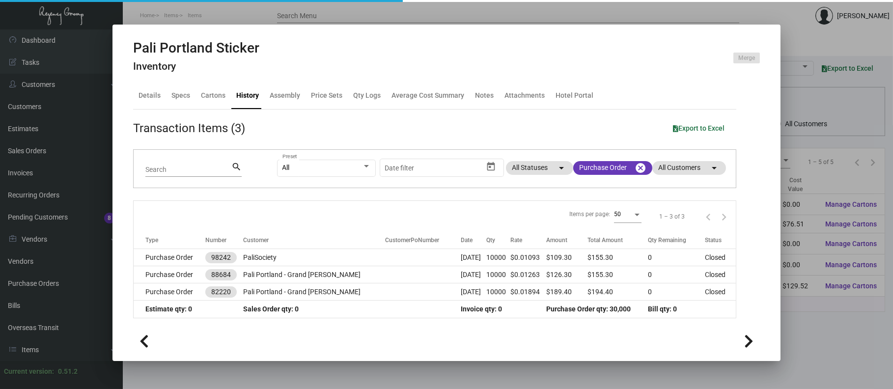
click at [224, 17] on div at bounding box center [446, 194] width 893 height 389
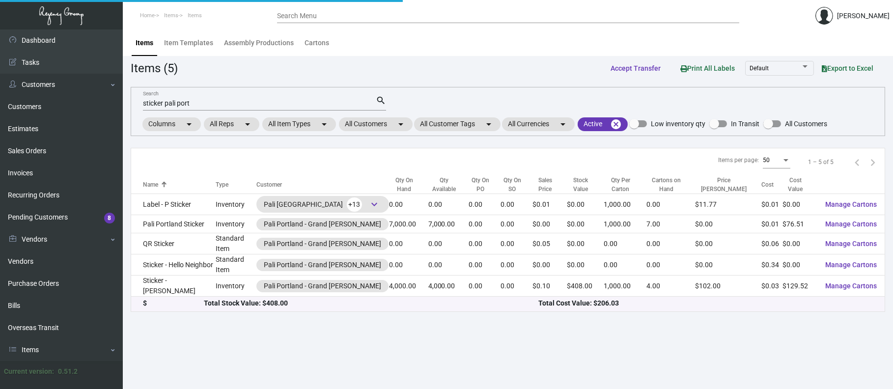
click at [196, 97] on div "sticker pali port Search" at bounding box center [259, 102] width 233 height 15
click at [183, 100] on input "sticker pali port" at bounding box center [259, 104] width 233 height 8
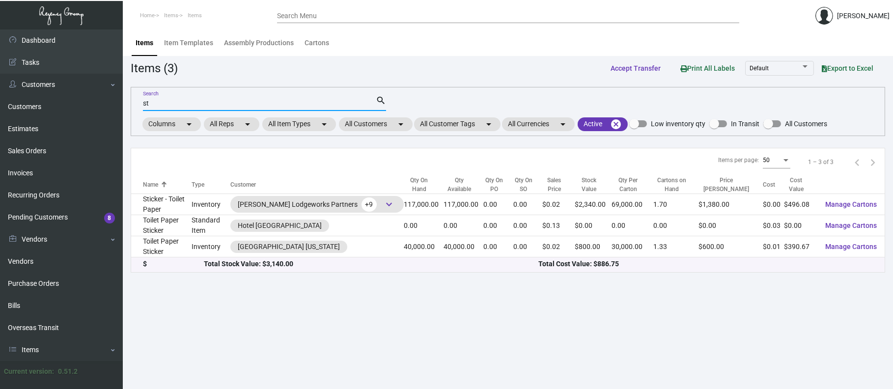
type input "s"
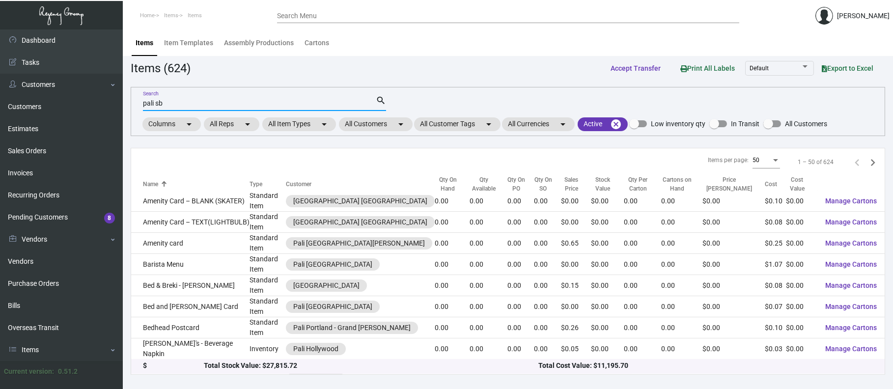
scroll to position [375, 0]
type input "p"
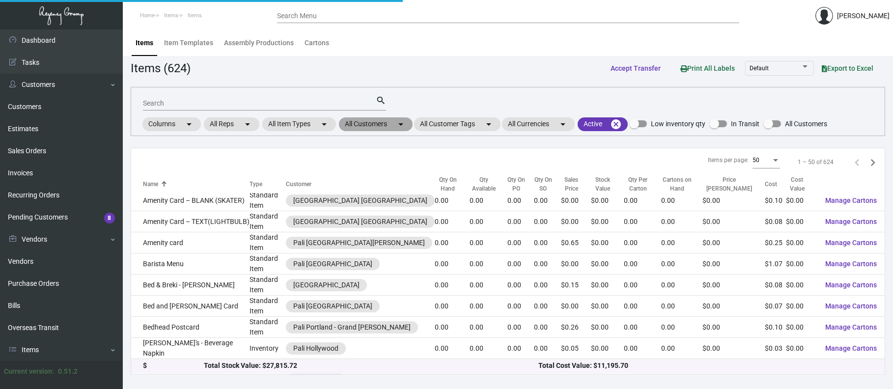
click at [387, 122] on mat-chip "All Customers arrow_drop_down" at bounding box center [376, 124] width 74 height 14
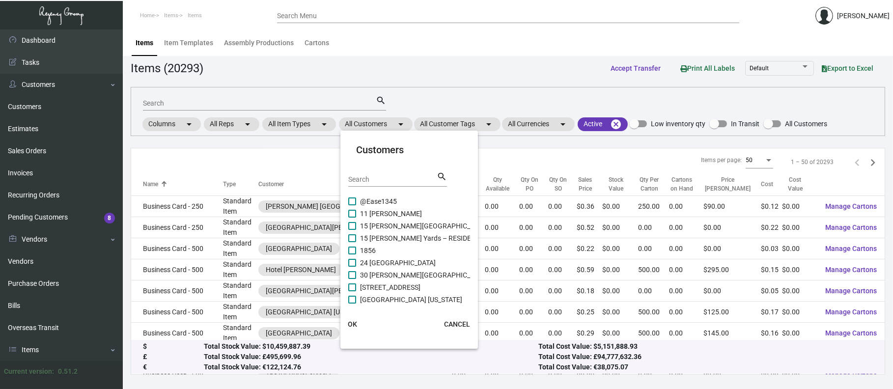
click at [359, 178] on input "Search" at bounding box center [392, 180] width 88 height 8
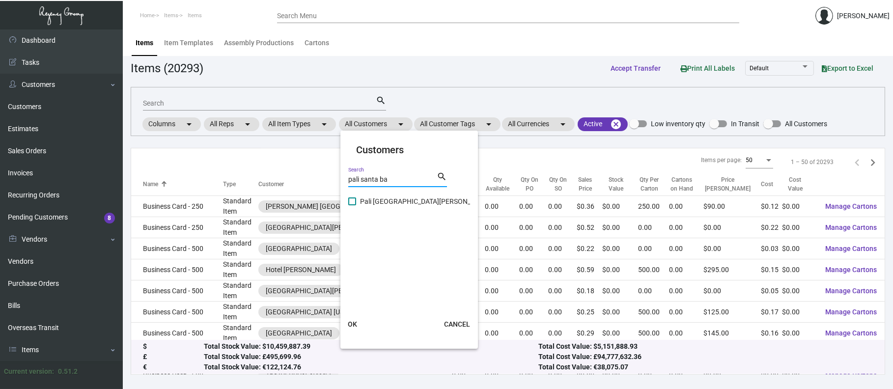
type input "pali santa ba"
click at [407, 208] on cdk-virtual-scroll-viewport "Pali [GEOGRAPHIC_DATA][PERSON_NAME]" at bounding box center [409, 249] width 123 height 108
click at [404, 200] on span "Pali [GEOGRAPHIC_DATA][PERSON_NAME]" at bounding box center [426, 201] width 132 height 12
click at [352, 205] on input "Pali [GEOGRAPHIC_DATA][PERSON_NAME]" at bounding box center [352, 205] width 0 height 0
checkbox input "true"
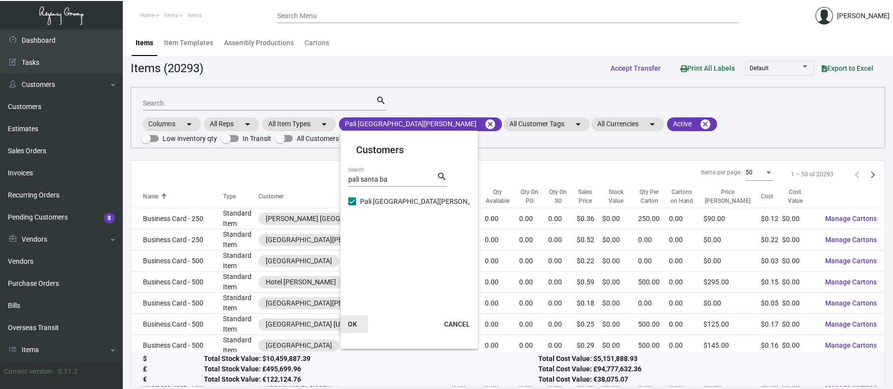
click at [350, 323] on span "OK" at bounding box center [352, 324] width 9 height 8
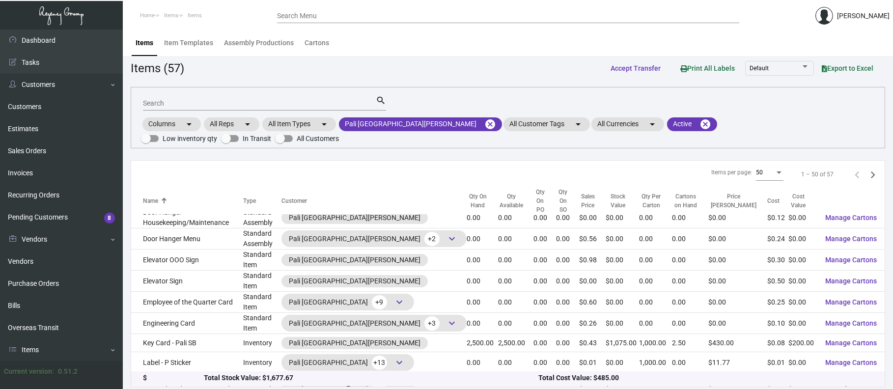
scroll to position [333, 0]
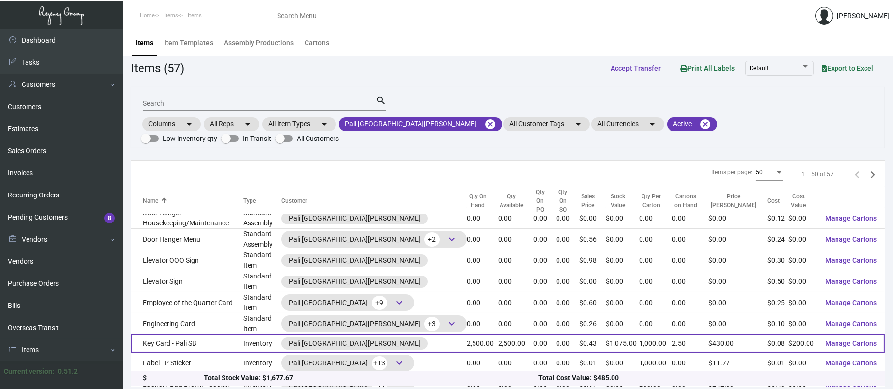
click at [210, 334] on td "Key Card - Pali SB" at bounding box center [187, 343] width 112 height 18
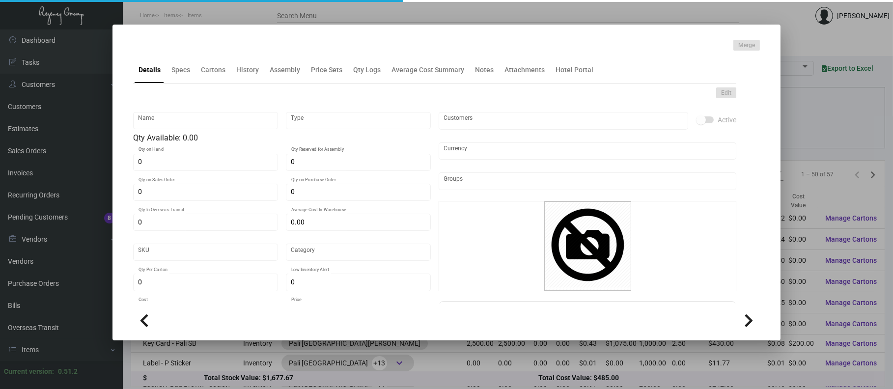
type input "Key Card - Pali SB"
type input "Inventory"
type input "2,500"
type input "1,000"
type input "$ 0.09889"
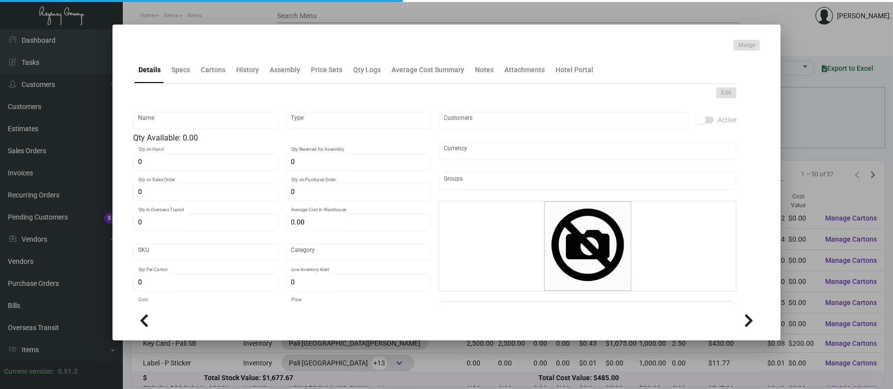
type input "SB-Key Card -0"
type input "Standard"
type input "1,000"
type input "$ 0.08"
type input "$ 0.43"
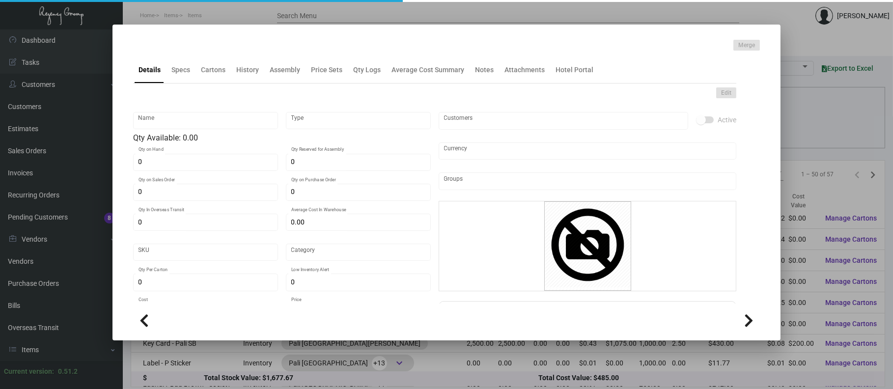
checkbox input "true"
type input "United States Dollar $"
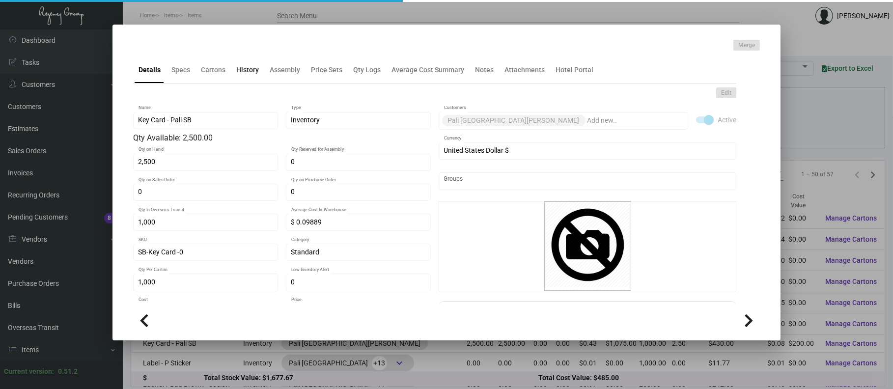
click at [254, 63] on div "History" at bounding box center [247, 70] width 30 height 24
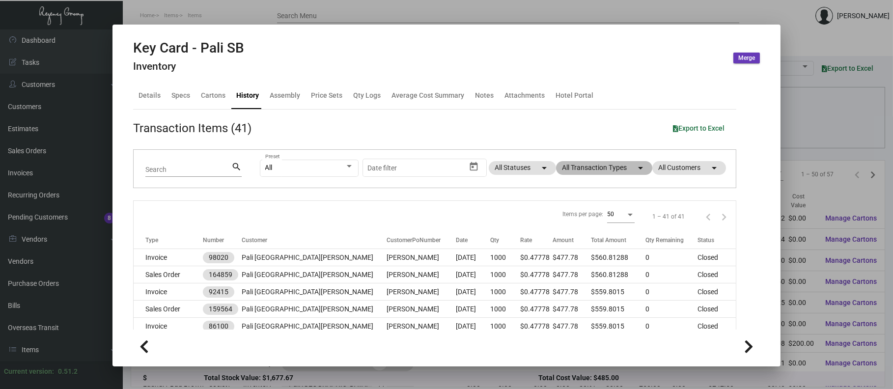
click at [616, 167] on mat-chip "All Transaction Types arrow_drop_down" at bounding box center [604, 168] width 96 height 14
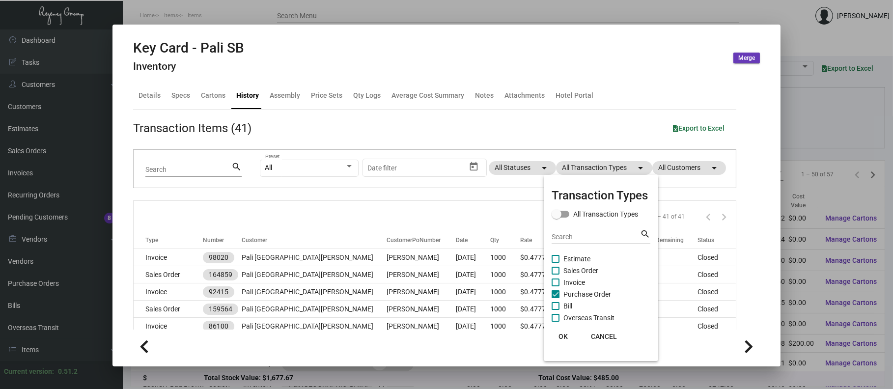
click at [583, 294] on span "Purchase Order" at bounding box center [587, 294] width 48 height 12
click at [555, 298] on input "Purchase Order" at bounding box center [555, 298] width 0 height 0
click at [581, 290] on span "Purchase Order" at bounding box center [587, 294] width 48 height 12
click at [555, 298] on input "Purchase Order" at bounding box center [555, 298] width 0 height 0
checkbox input "true"
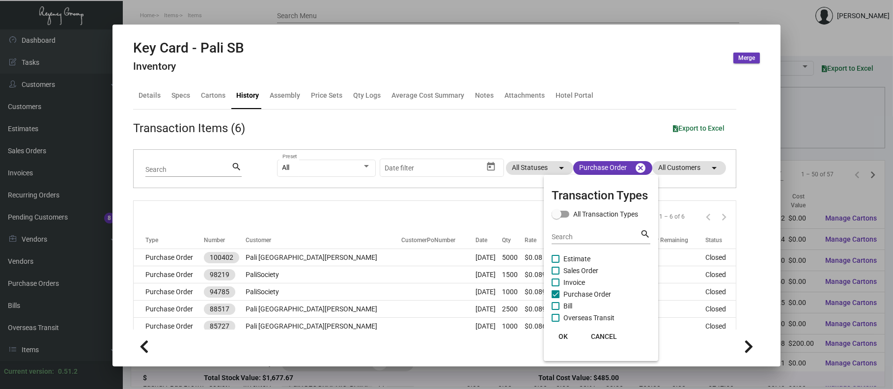
click at [311, 240] on div at bounding box center [446, 194] width 893 height 389
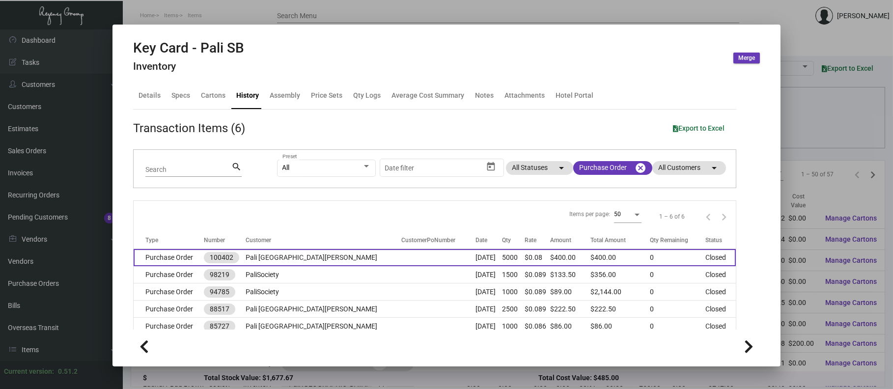
click at [315, 253] on td "Pali [GEOGRAPHIC_DATA][PERSON_NAME]" at bounding box center [324, 257] width 156 height 17
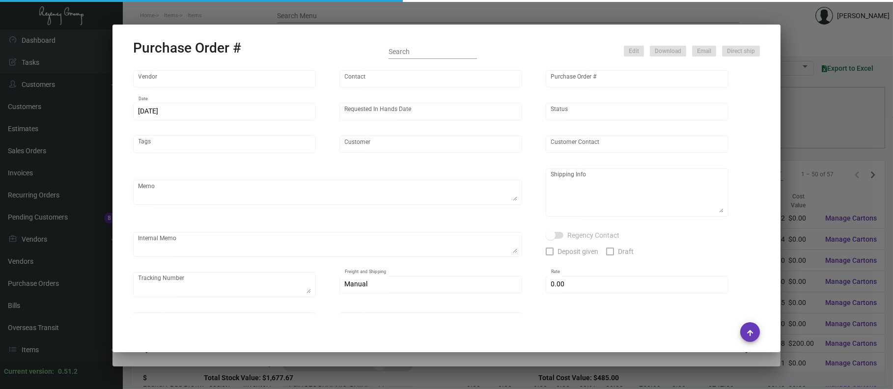
type input "CHENGDU MIND IOT TECHNOLOGY"
type input "[PERSON_NAME]"
type input "100402"
type input "[DATE]"
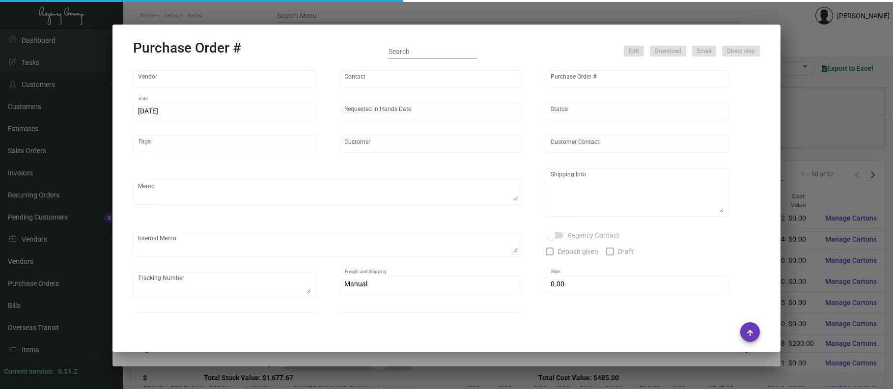
type input "Pali [GEOGRAPHIC_DATA][PERSON_NAME]"
type textarea "By AIR to LA"
type textarea "Regency Group LA [STREET_ADDRESS]"
checkbox input "true"
type input "$ 0.00"
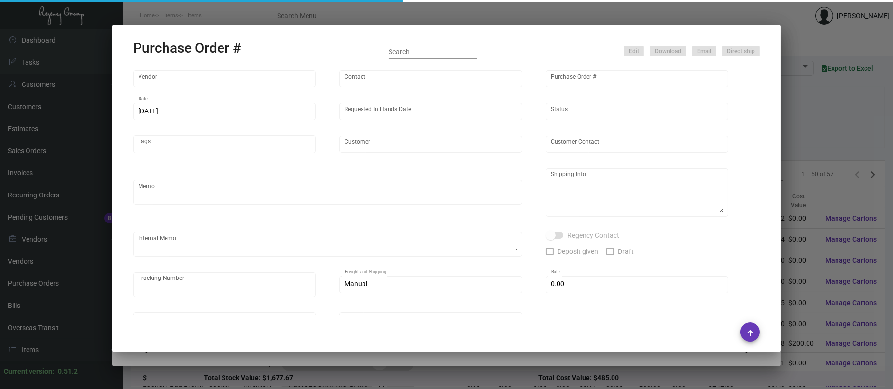
type input "United States Dollar $"
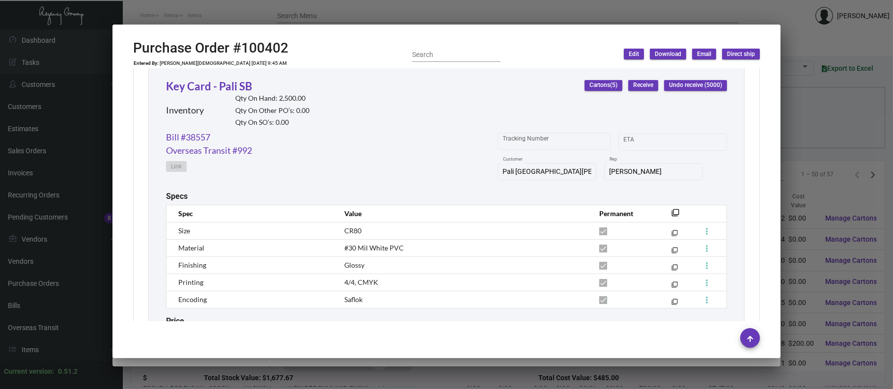
scroll to position [463, 0]
click at [266, 9] on div at bounding box center [446, 194] width 893 height 389
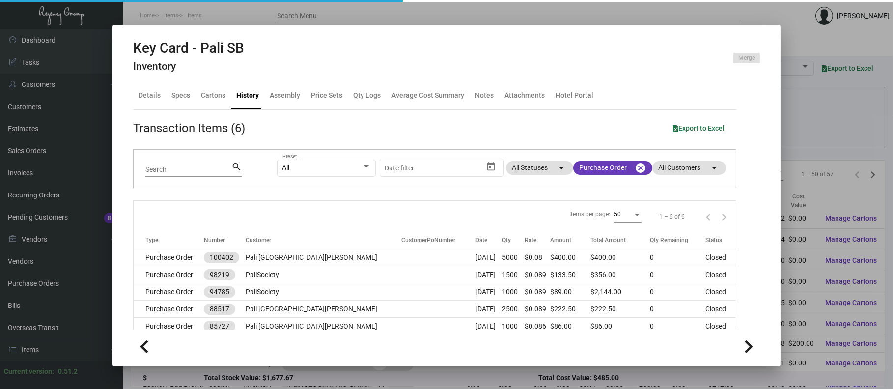
click at [266, 11] on div at bounding box center [446, 194] width 893 height 389
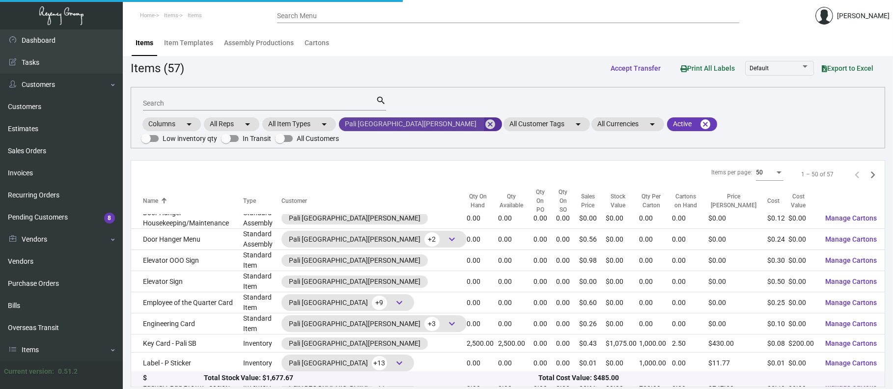
click at [484, 122] on mat-icon "cancel" at bounding box center [490, 124] width 12 height 12
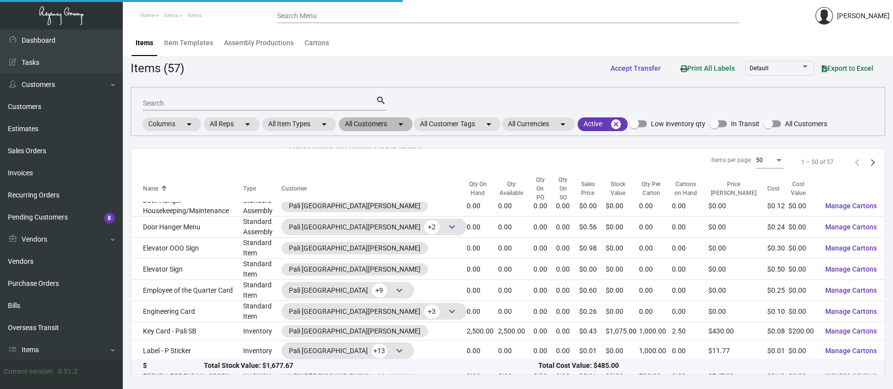
click at [389, 122] on mat-chip "All Customers arrow_drop_down" at bounding box center [376, 124] width 74 height 14
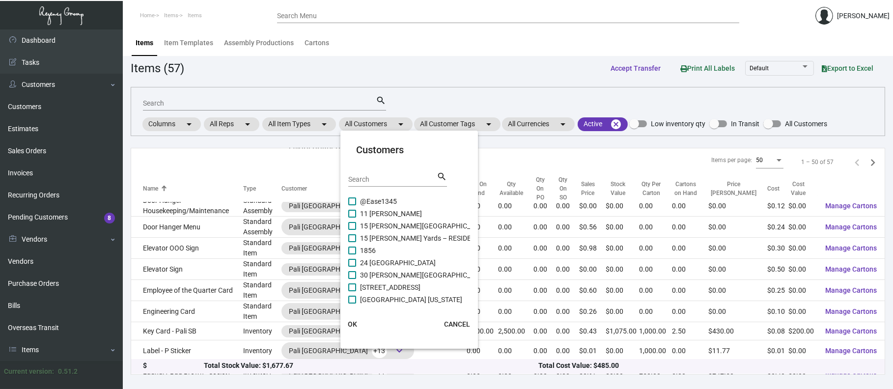
click at [400, 176] on input "Search" at bounding box center [392, 180] width 88 height 8
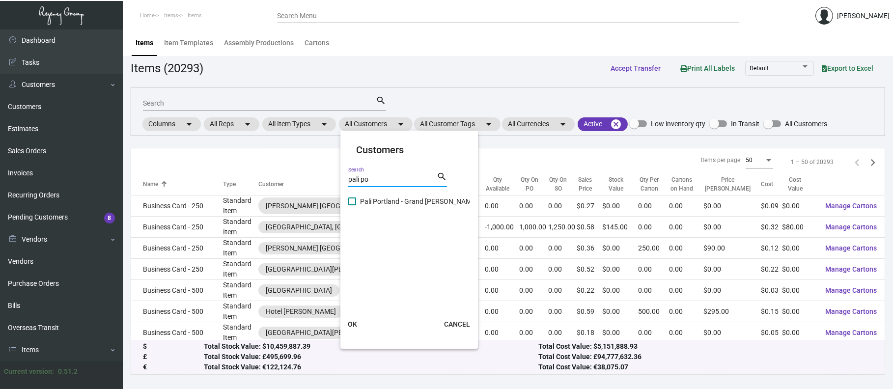
type input "pali po"
click at [403, 199] on span "Pali Portland - Grand [PERSON_NAME]" at bounding box center [418, 201] width 117 height 12
click at [352, 205] on input "Pali Portland - Grand [PERSON_NAME]" at bounding box center [352, 205] width 0 height 0
checkbox input "true"
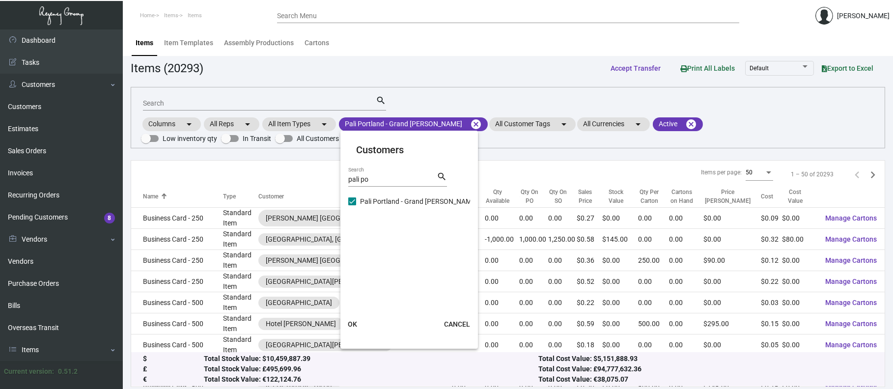
click at [349, 323] on span "OK" at bounding box center [352, 324] width 9 height 8
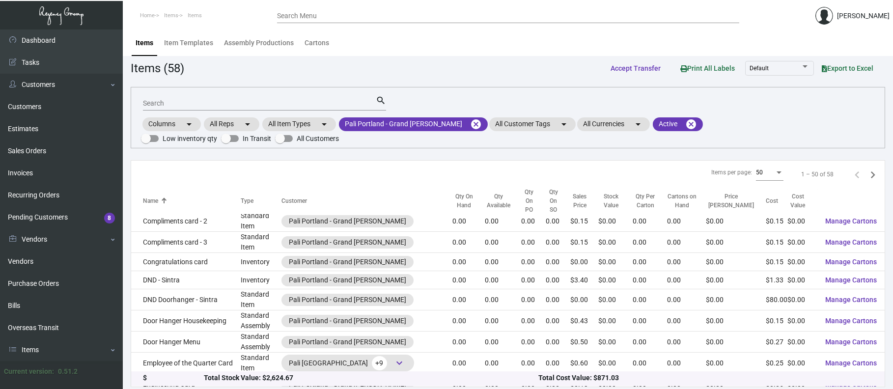
click at [256, 104] on input "Search" at bounding box center [259, 104] width 233 height 8
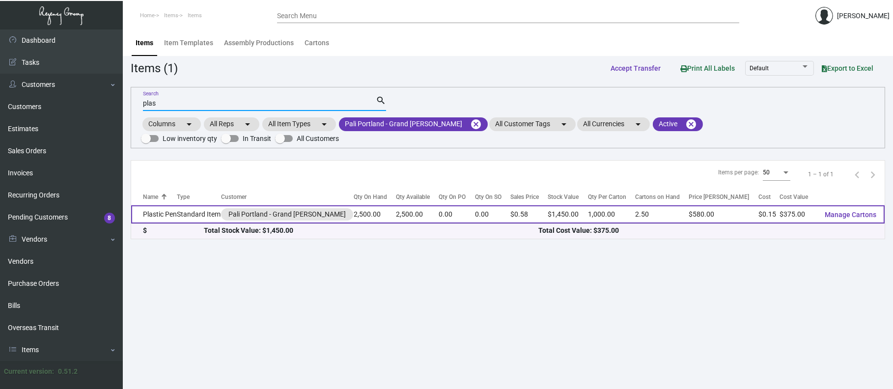
type input "plas"
click at [155, 205] on td "Plastic Pen" at bounding box center [154, 214] width 46 height 18
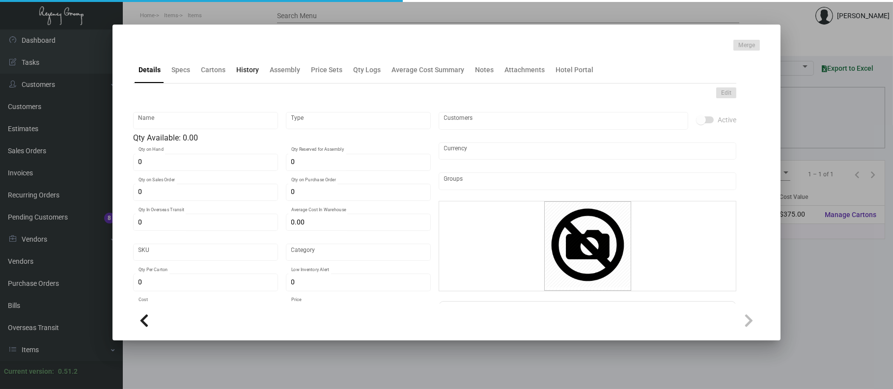
click at [245, 75] on div "History" at bounding box center [247, 70] width 30 height 24
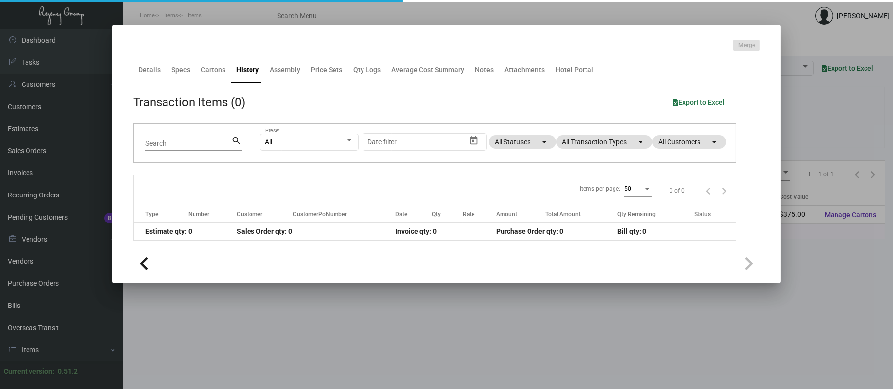
click at [571, 143] on app-item-usage-history "Transaction Items (0) Export to Excel Search search All Preset Start date – Dat…" at bounding box center [434, 166] width 603 height 147
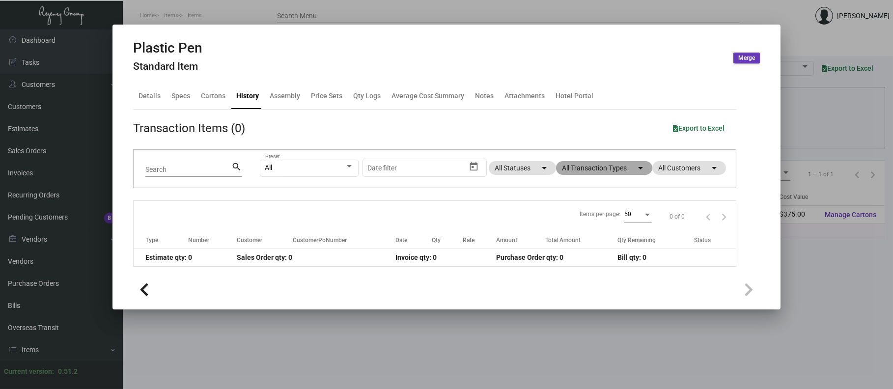
click at [582, 166] on mat-chip "All Transaction Types arrow_drop_down" at bounding box center [604, 168] width 96 height 14
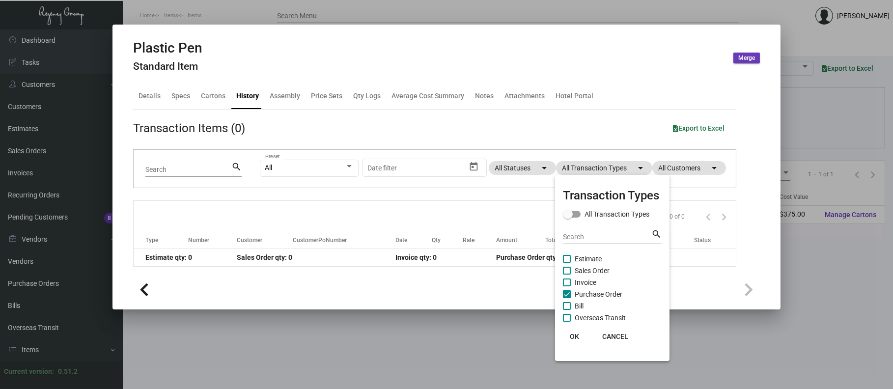
click at [594, 300] on mat-checkbox "Bill" at bounding box center [612, 306] width 99 height 12
click at [594, 290] on span "Purchase Order" at bounding box center [598, 294] width 48 height 12
click at [567, 298] on input "Purchase Order" at bounding box center [566, 298] width 0 height 0
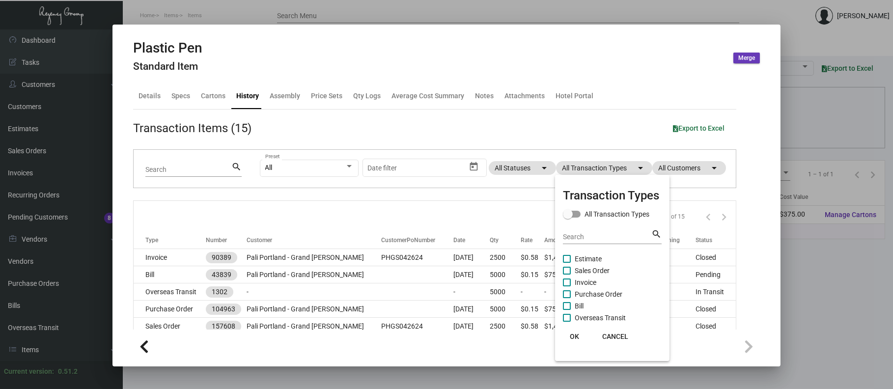
click at [596, 294] on span "Purchase Order" at bounding box center [598, 294] width 48 height 12
click at [567, 298] on input "Purchase Order" at bounding box center [566, 298] width 0 height 0
checkbox input "true"
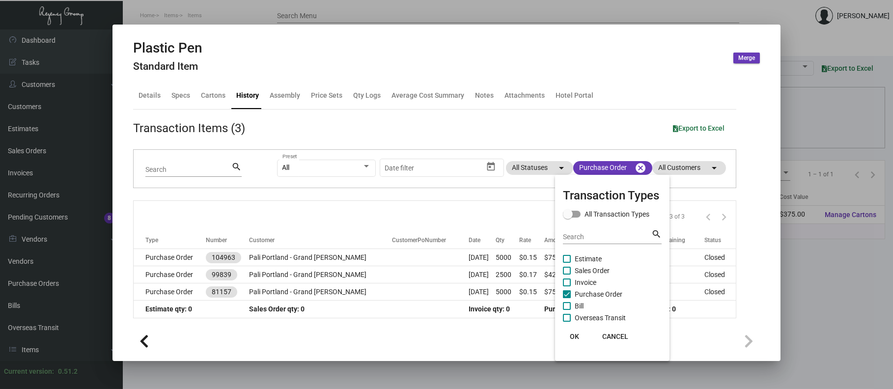
click at [328, 251] on div at bounding box center [446, 194] width 893 height 389
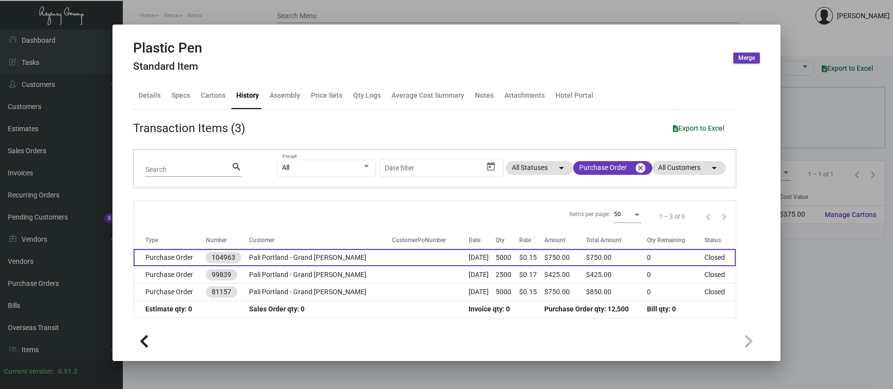
click at [323, 254] on td "Pali Portland - Grand [PERSON_NAME]" at bounding box center [320, 257] width 143 height 17
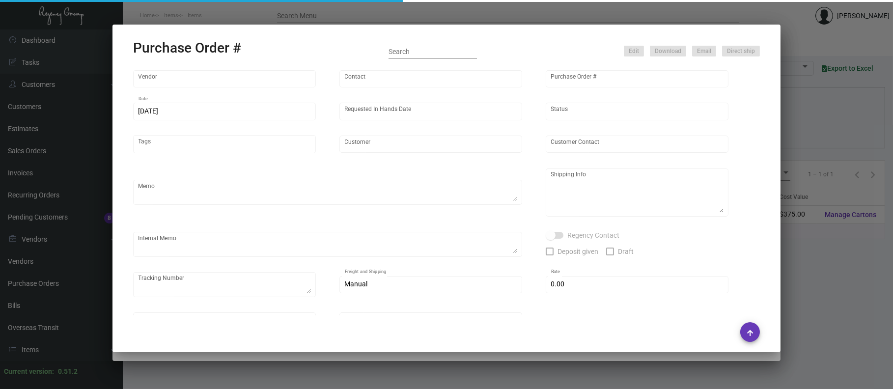
type input "Prostar - Pens"
type input "[PERSON_NAME]"
type input "104963"
type input "[DATE]"
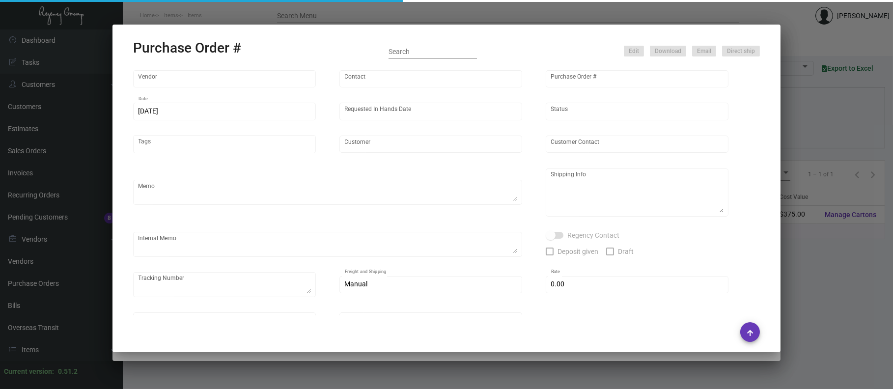
type input "Pali Portland - Grand [PERSON_NAME]"
type textarea "Please ship by air to our LA warehouse."
type textarea "Regency Group LA [STREET_ADDRESS]"
checkbox input "true"
type input "$ 0.00"
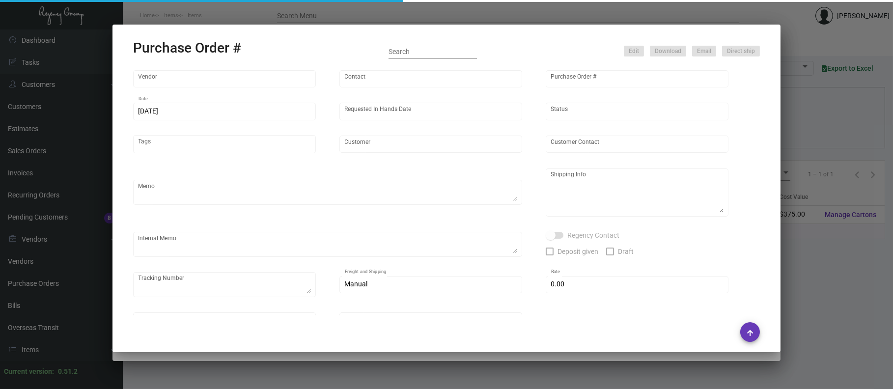
type input "United States Dollar $"
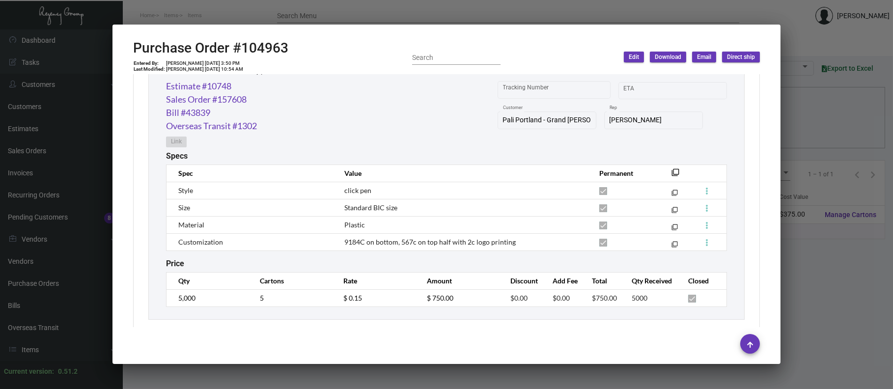
scroll to position [533, 0]
click at [383, 16] on div at bounding box center [446, 194] width 893 height 389
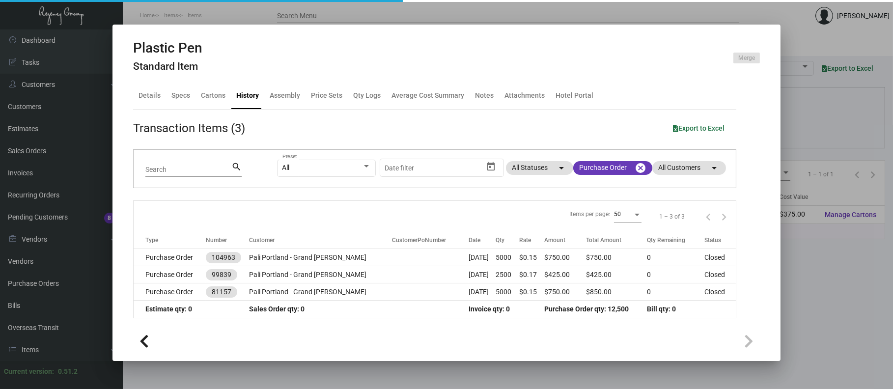
click at [386, 19] on div at bounding box center [446, 194] width 893 height 389
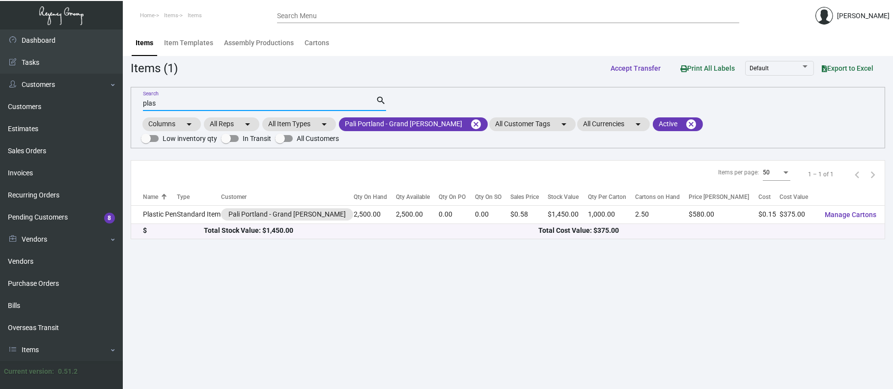
click at [193, 101] on input "plas" at bounding box center [259, 104] width 233 height 8
type input "p"
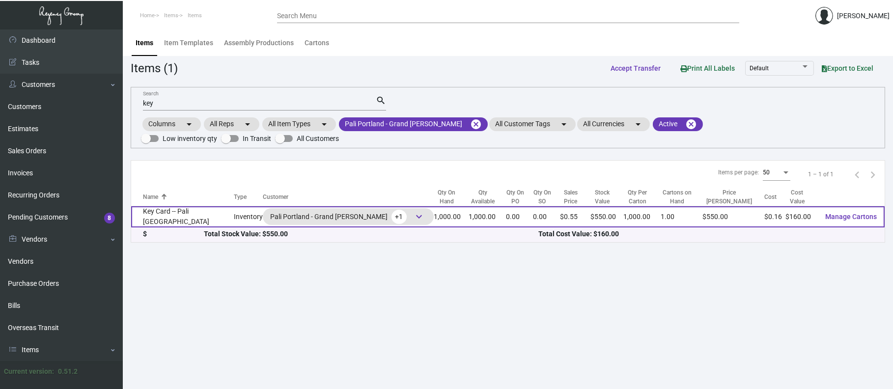
click at [413, 211] on span "keyboard_arrow_down" at bounding box center [419, 217] width 12 height 12
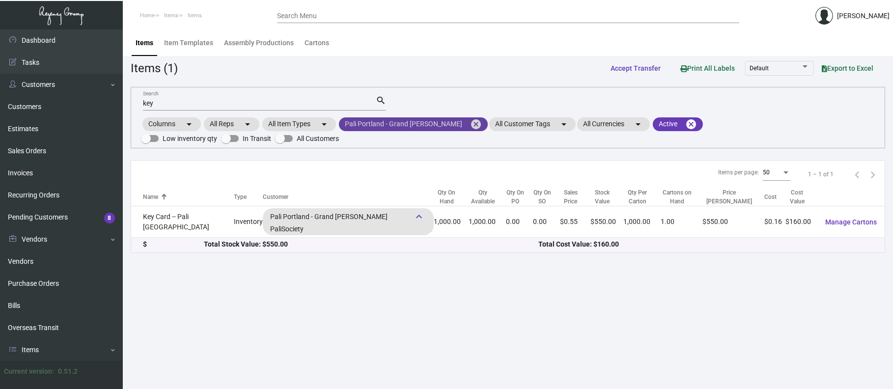
click at [470, 121] on mat-icon "cancel" at bounding box center [476, 124] width 12 height 12
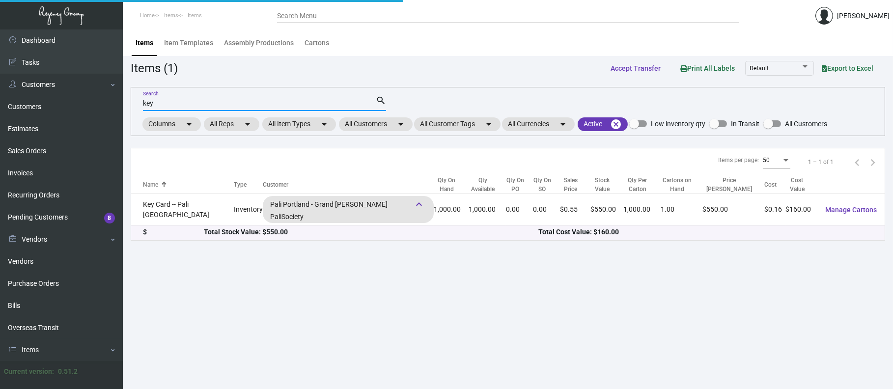
click at [301, 104] on input "key" at bounding box center [259, 104] width 233 height 8
type input "k"
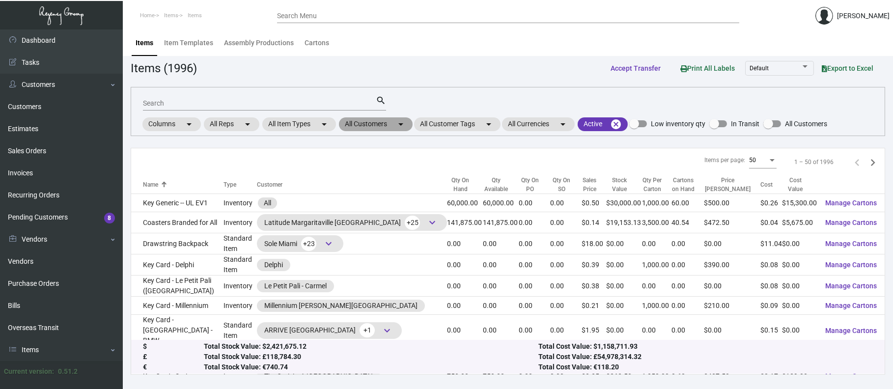
click at [372, 126] on mat-chip "All Customers arrow_drop_down" at bounding box center [376, 124] width 74 height 14
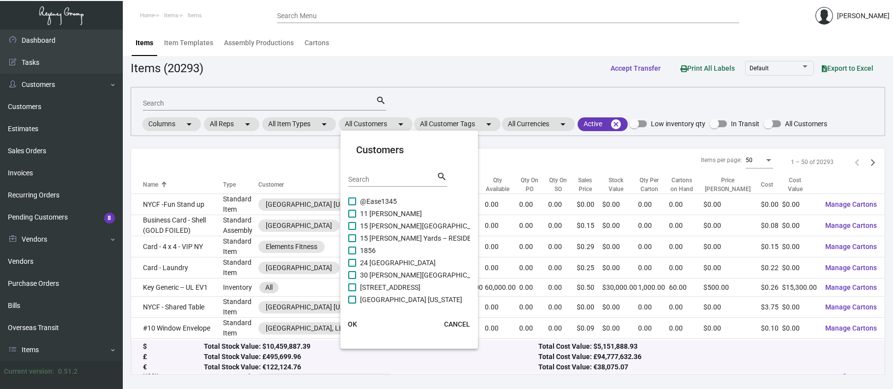
click at [375, 171] on div "Search search" at bounding box center [397, 179] width 99 height 16
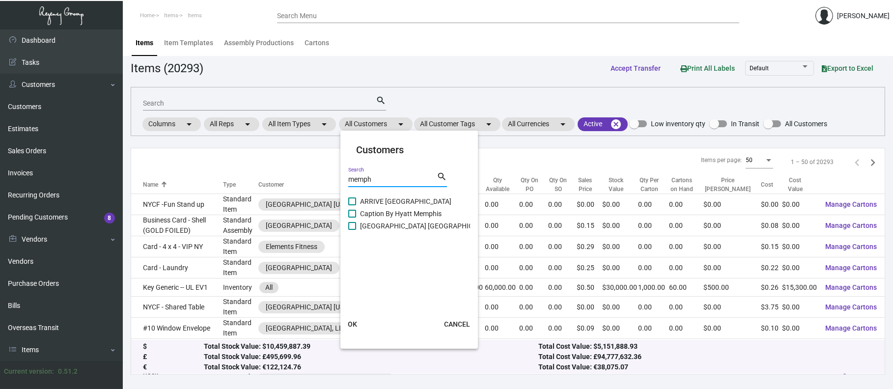
type input "memph"
click at [399, 200] on span "ARRIVE [GEOGRAPHIC_DATA]" at bounding box center [405, 201] width 91 height 12
click at [352, 205] on input "ARRIVE [GEOGRAPHIC_DATA]" at bounding box center [352, 205] width 0 height 0
checkbox input "true"
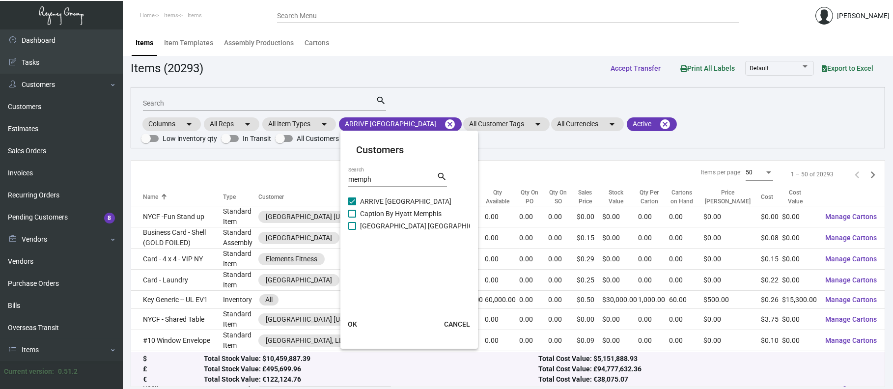
click at [356, 333] on mat-card-actions "OK CANCEL" at bounding box center [408, 324] width 145 height 26
click at [352, 321] on span "OK" at bounding box center [352, 324] width 9 height 8
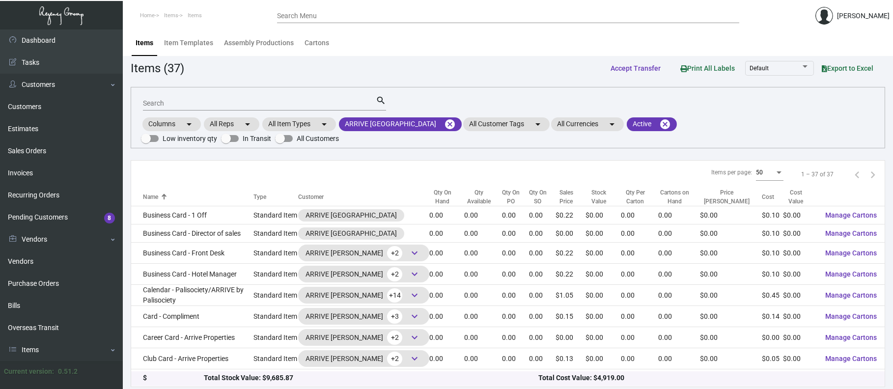
click at [435, 188] on div "Qty On Hand" at bounding box center [442, 197] width 26 height 18
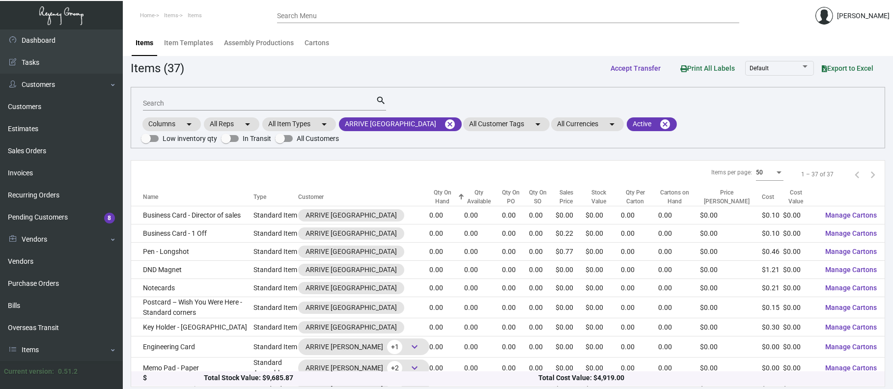
click at [436, 188] on div "Qty On Hand" at bounding box center [442, 197] width 26 height 18
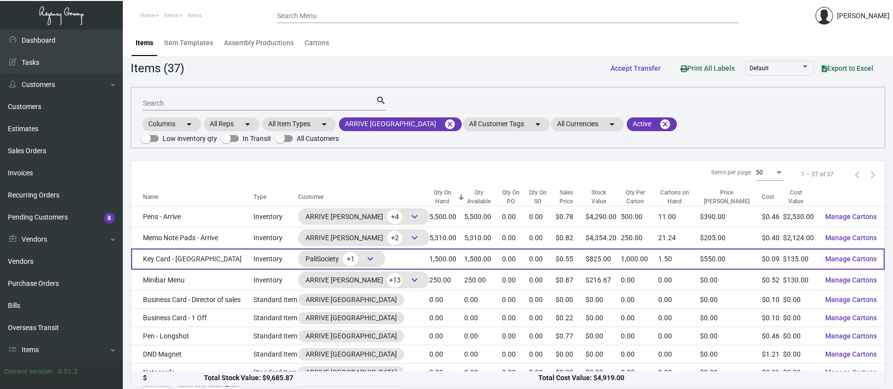
click at [376, 253] on span "keyboard_arrow_down" at bounding box center [370, 259] width 12 height 12
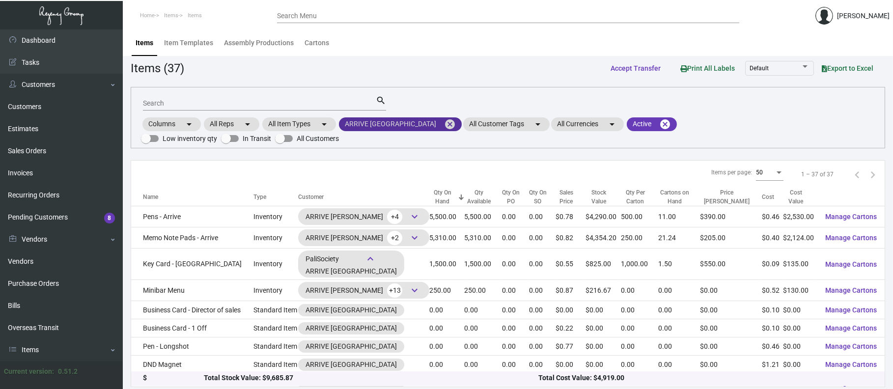
click at [444, 122] on mat-icon "cancel" at bounding box center [450, 124] width 12 height 12
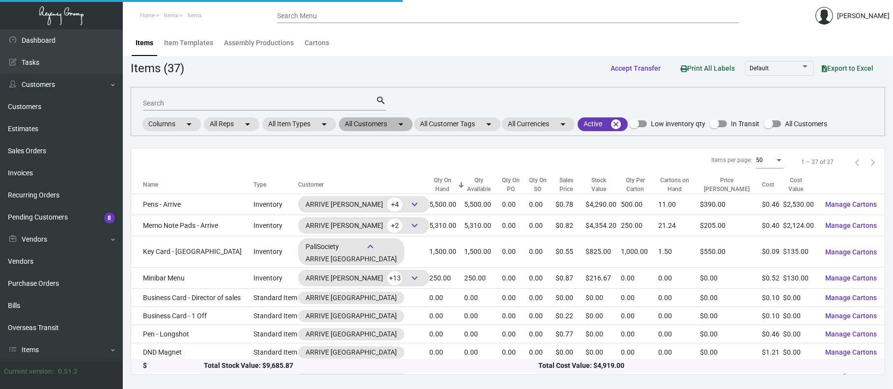
click at [375, 124] on mat-chip "All Customers arrow_drop_down" at bounding box center [376, 124] width 74 height 14
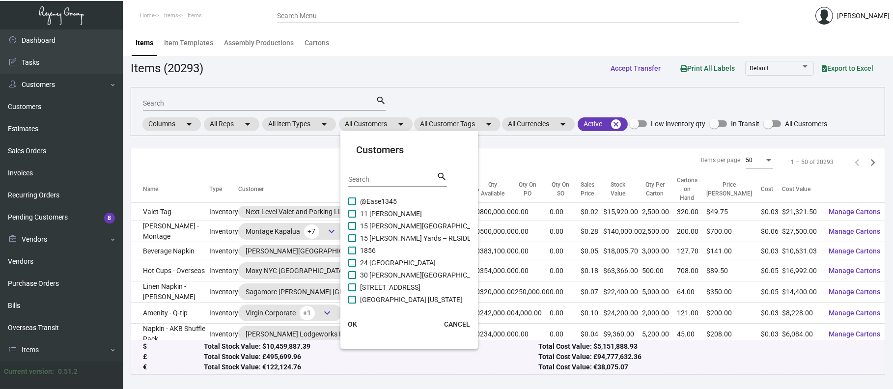
click at [387, 176] on input "Search" at bounding box center [392, 180] width 88 height 8
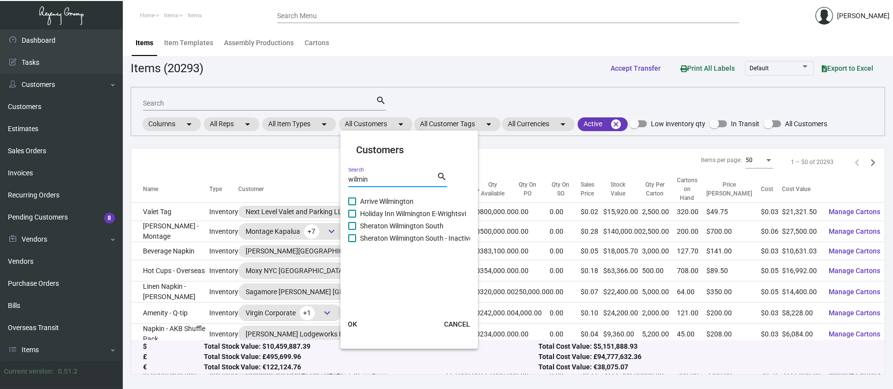
type input "wilmin"
click at [390, 198] on span "Arrive Wilmington" at bounding box center [387, 201] width 54 height 12
click at [352, 205] on input "Arrive Wilmington" at bounding box center [352, 205] width 0 height 0
checkbox input "true"
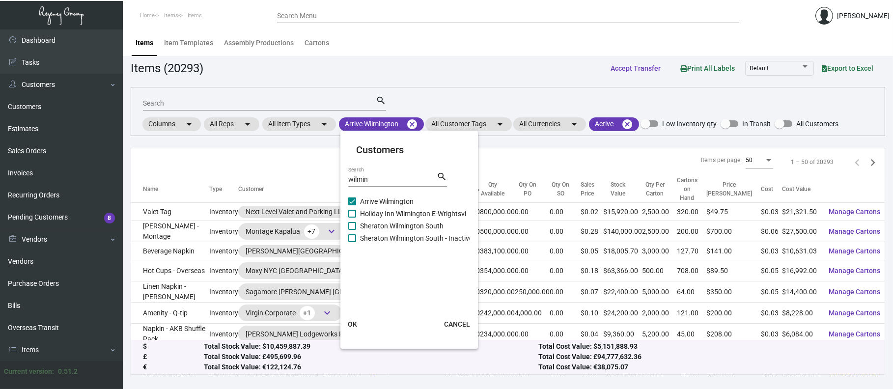
click at [356, 324] on span "OK" at bounding box center [352, 324] width 9 height 8
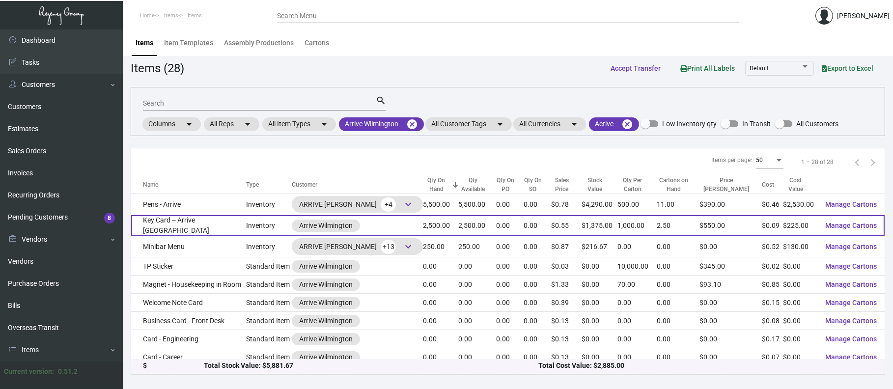
click at [223, 222] on td "Key Card -- Arrive [GEOGRAPHIC_DATA]" at bounding box center [188, 225] width 115 height 21
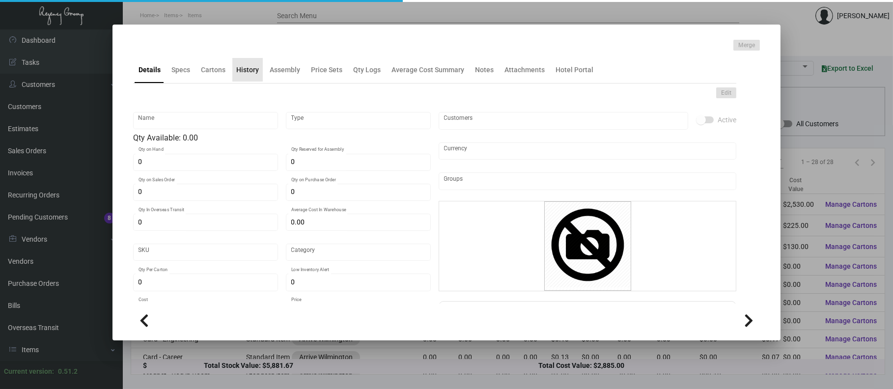
click at [251, 65] on div "History" at bounding box center [247, 70] width 23 height 10
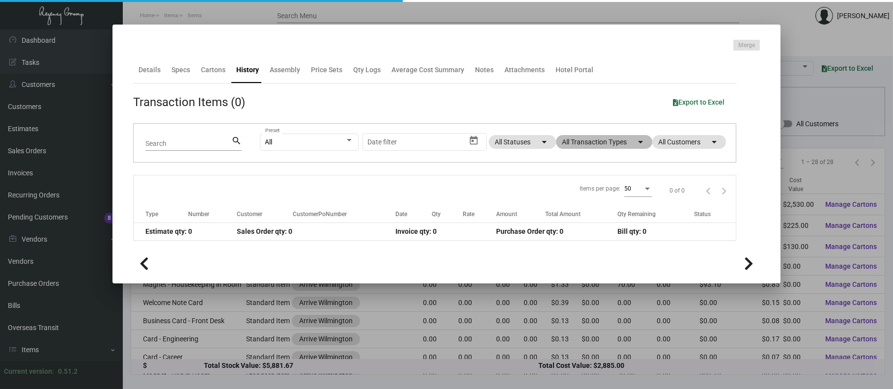
click at [608, 146] on mat-chip "All Transaction Types arrow_drop_down" at bounding box center [604, 142] width 96 height 14
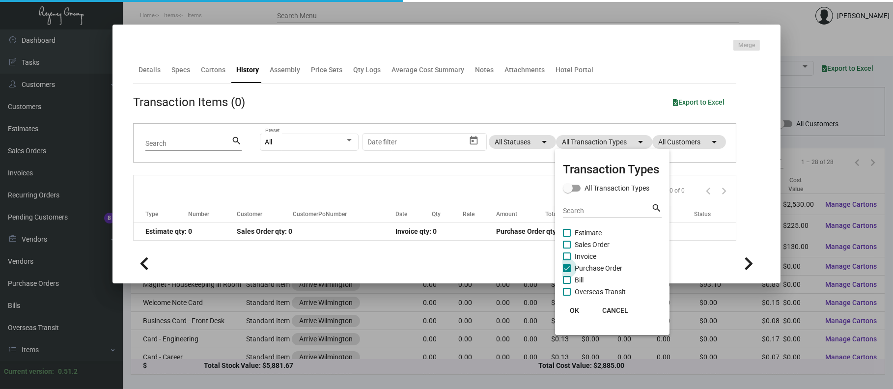
click at [613, 271] on span "Purchase Order" at bounding box center [598, 268] width 48 height 12
click at [567, 272] on input "Purchase Order" at bounding box center [566, 272] width 0 height 0
click at [610, 269] on span "Purchase Order" at bounding box center [598, 268] width 48 height 12
click at [567, 272] on input "Purchase Order" at bounding box center [566, 272] width 0 height 0
checkbox input "true"
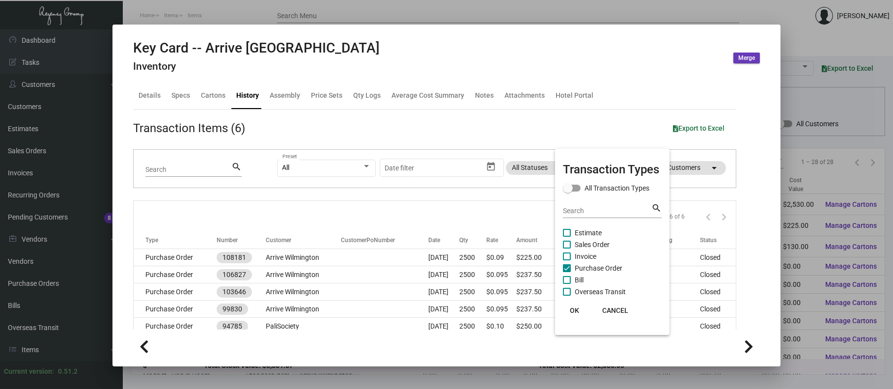
click at [282, 260] on div at bounding box center [446, 194] width 893 height 389
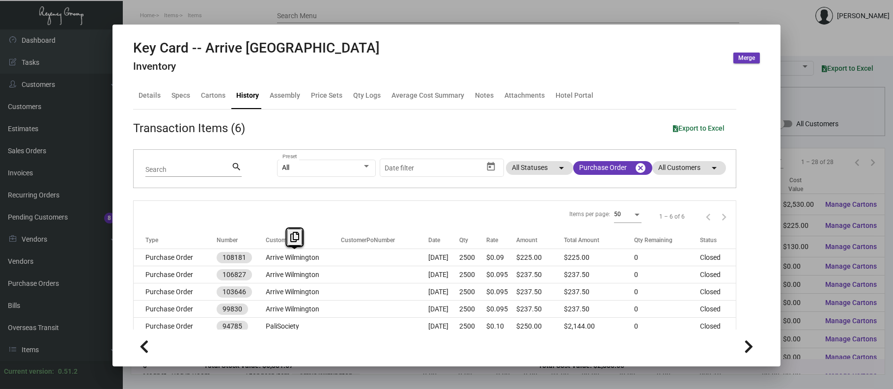
click at [282, 260] on td "Arrive Wilmington" at bounding box center [303, 257] width 75 height 17
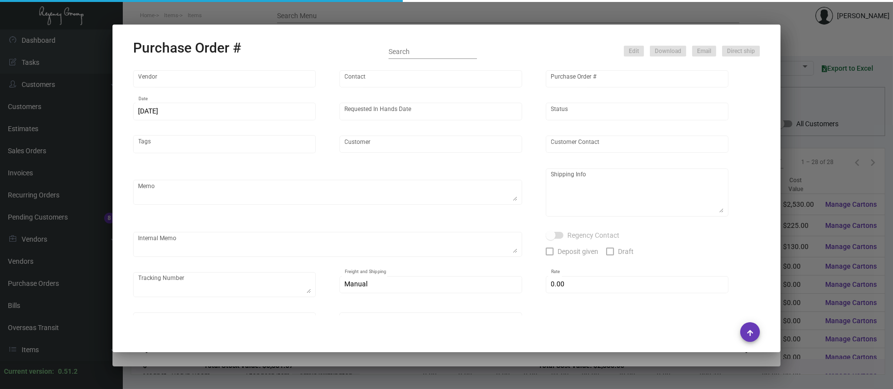
click at [224, 140] on div at bounding box center [225, 144] width 176 height 12
type input "CHENGDU MIND IOT TECHNOLOGY"
type input "[PERSON_NAME]"
type input "108181"
type input "[DATE]"
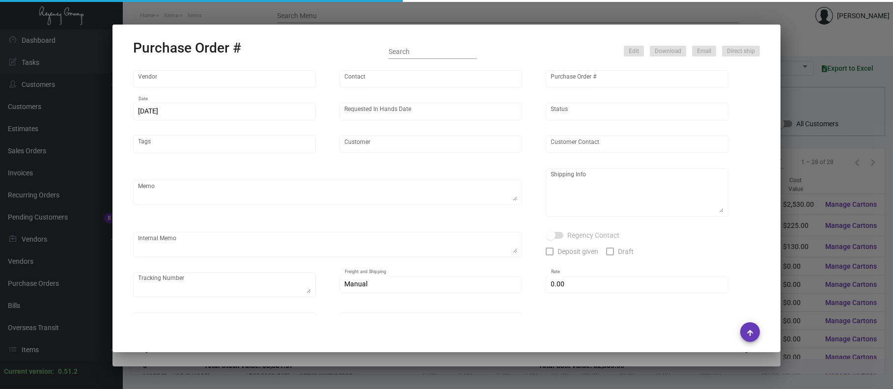
type input "[DATE]"
type input "Arrive Wilmington"
type textarea "Please ship by air to our NJ warehouse."
type textarea "Regency Group NJ - [PERSON_NAME] [STREET_ADDRESS]"
checkbox input "true"
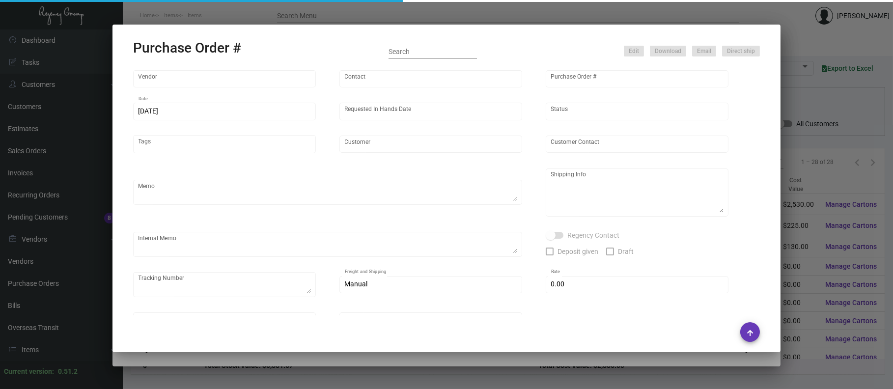
type input "$ 0.00"
type input "United States Dollar $"
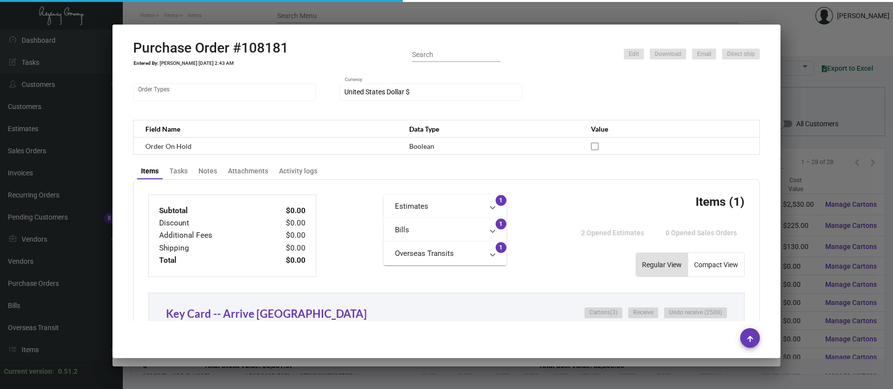
scroll to position [233, 0]
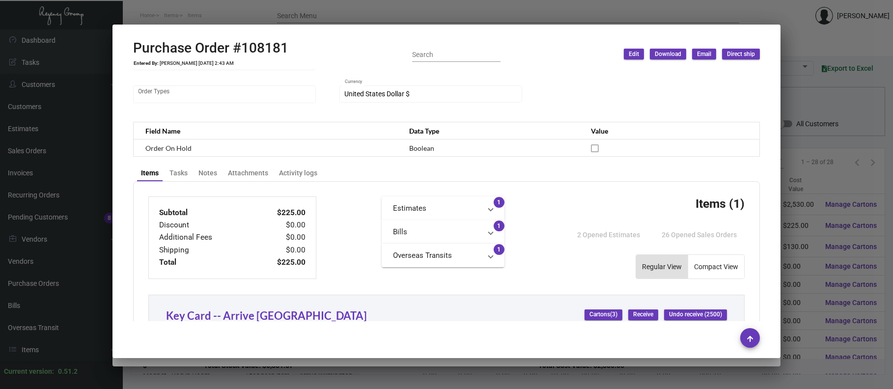
click at [350, 16] on div at bounding box center [446, 194] width 893 height 389
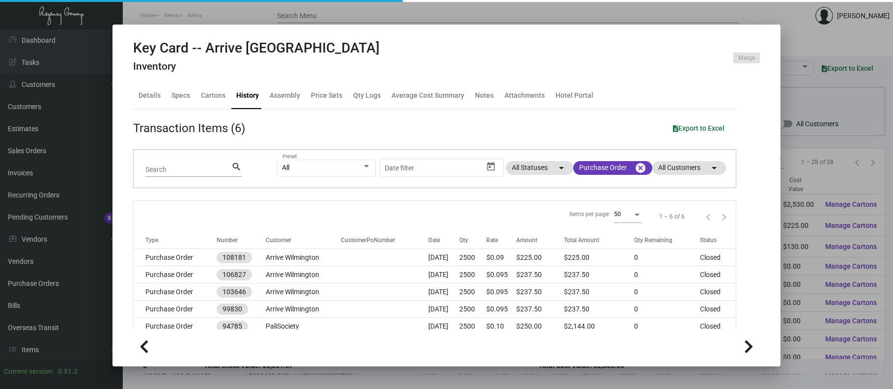
click at [350, 16] on div at bounding box center [446, 194] width 893 height 389
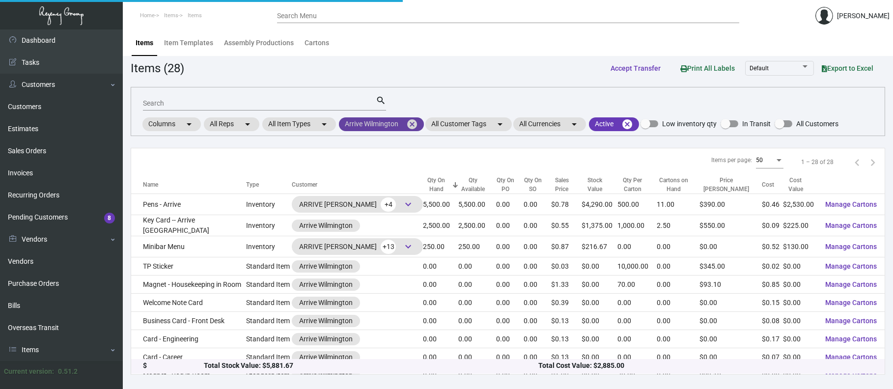
click at [415, 128] on mat-icon "cancel" at bounding box center [412, 124] width 12 height 12
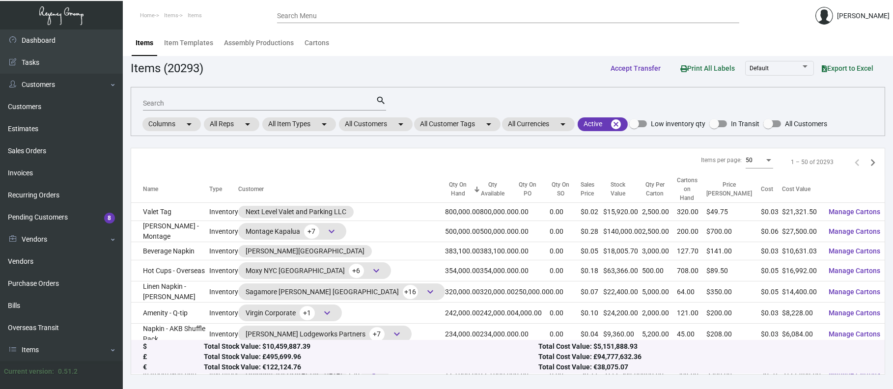
click at [248, 100] on input "Search" at bounding box center [259, 104] width 233 height 8
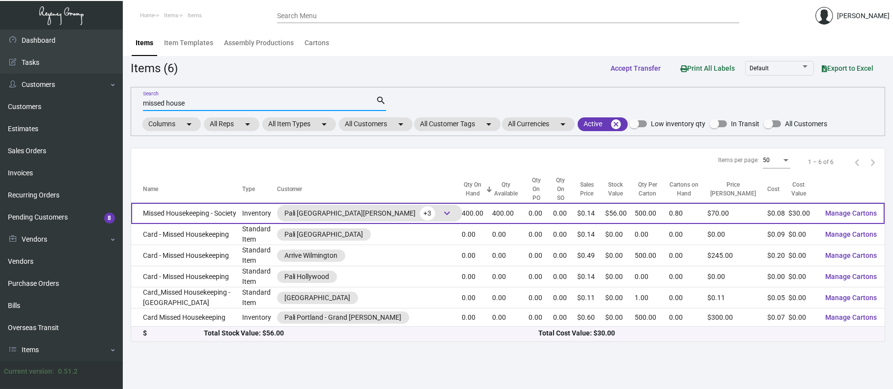
type input "missed house"
click at [375, 207] on div "Pali [GEOGRAPHIC_DATA][PERSON_NAME] +3 keyboard_arrow_down" at bounding box center [369, 213] width 170 height 15
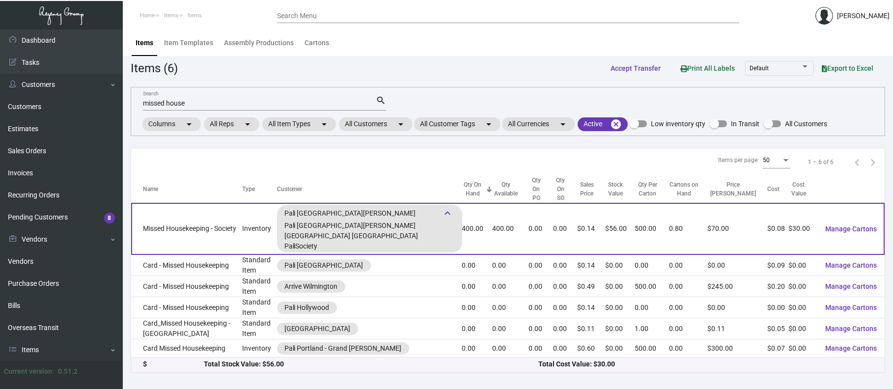
click at [195, 224] on td "Missed Housekeeping - Society" at bounding box center [186, 229] width 111 height 52
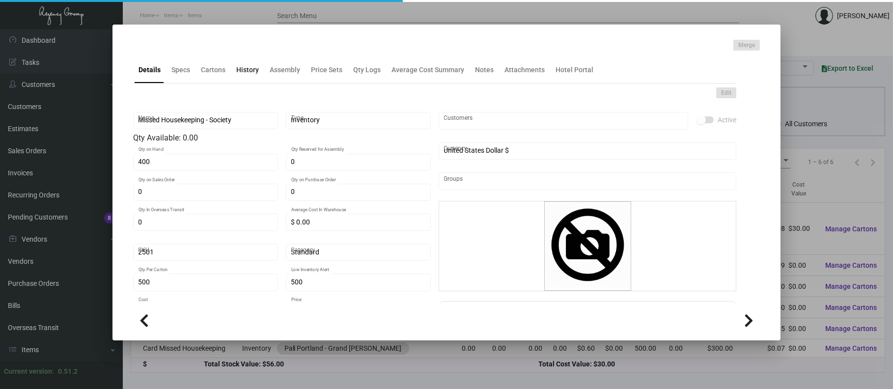
click at [249, 73] on div "History" at bounding box center [247, 70] width 23 height 10
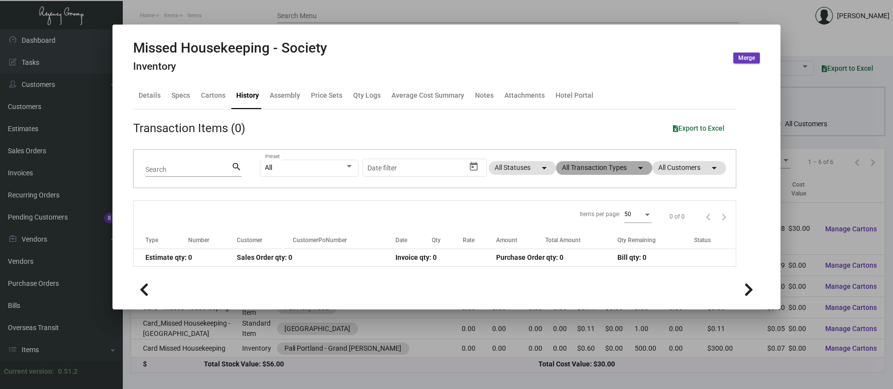
click at [585, 165] on mat-chip "All Transaction Types arrow_drop_down" at bounding box center [604, 168] width 96 height 14
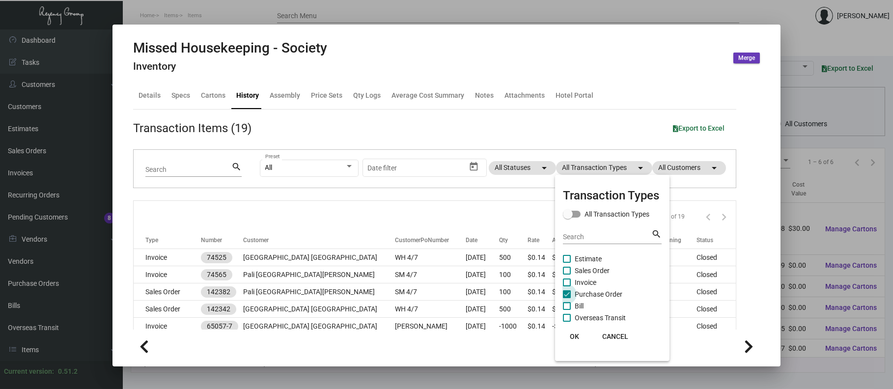
click at [602, 291] on span "Purchase Order" at bounding box center [598, 294] width 48 height 12
click at [567, 298] on input "Purchase Order" at bounding box center [566, 298] width 0 height 0
click at [602, 291] on span "Purchase Order" at bounding box center [598, 294] width 48 height 12
click at [567, 298] on input "Purchase Order" at bounding box center [566, 298] width 0 height 0
checkbox input "true"
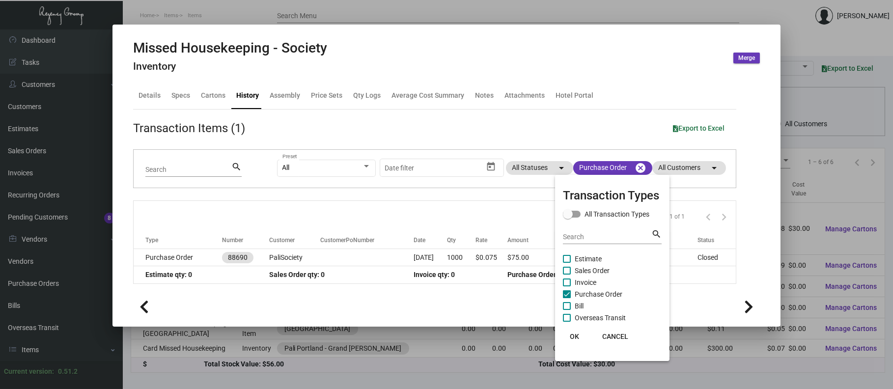
click at [286, 264] on div at bounding box center [446, 194] width 893 height 389
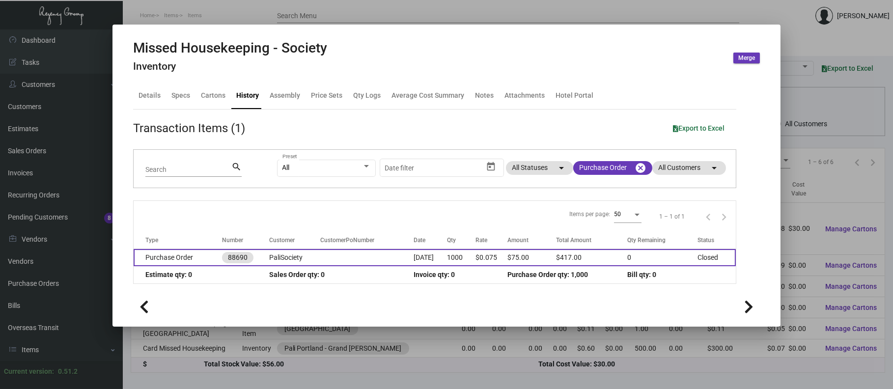
click at [284, 263] on td "PaliSociety" at bounding box center [294, 257] width 51 height 17
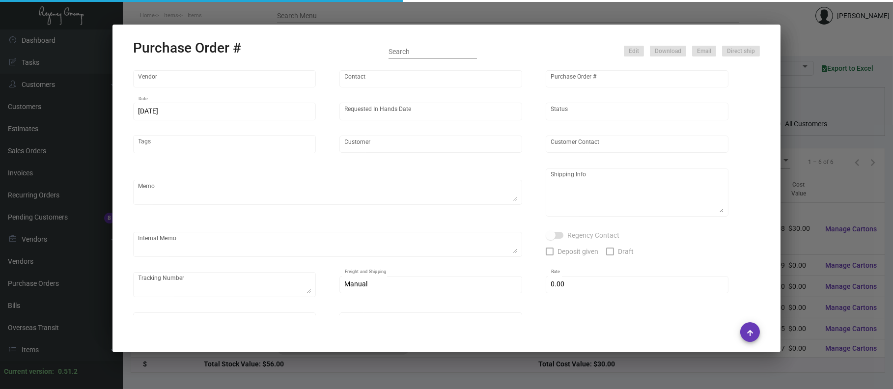
type input "BCT [US_STATE]"
type input "[PERSON_NAME]"
type input "88690"
type input "[DATE]"
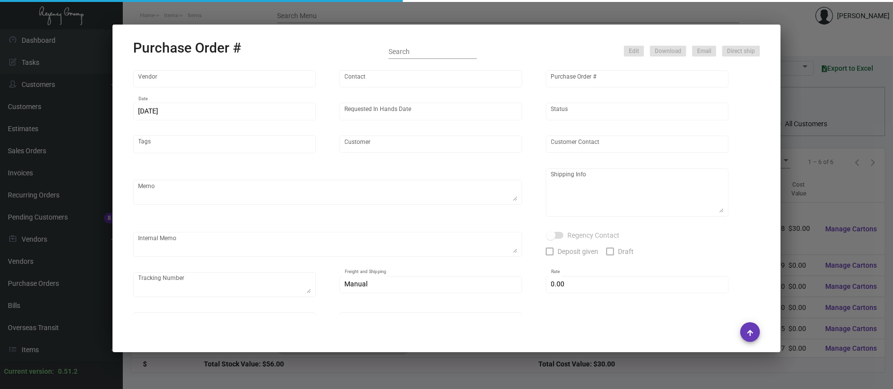
type input "PaliSociety"
type textarea "PLEASE PACK 250 PER BOX / USE UPS 1AY276 TO SHIP"
type textarea "Regency Group LA [STREET_ADDRESS]"
checkbox input "true"
type input "$ 0.00"
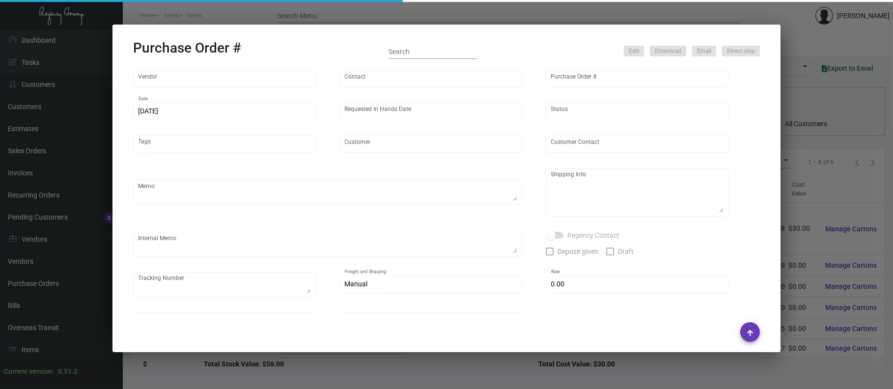
type input "United States Dollar $"
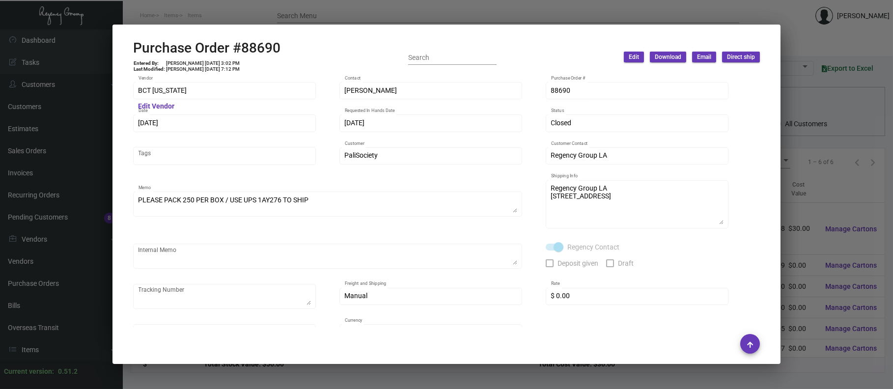
click at [270, 21] on div at bounding box center [446, 194] width 893 height 389
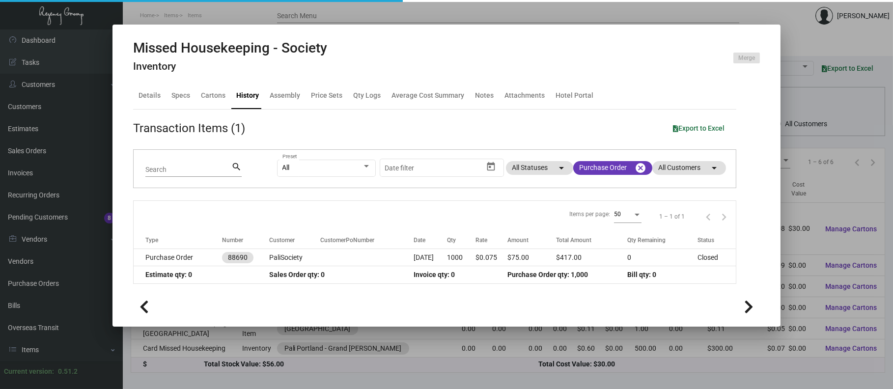
click at [268, 25] on mat-dialog-container "Missed Housekeeping - Society Inventory Merge Details Specs Cartons History Ass…" at bounding box center [446, 176] width 668 height 302
click at [253, 13] on div at bounding box center [446, 194] width 893 height 389
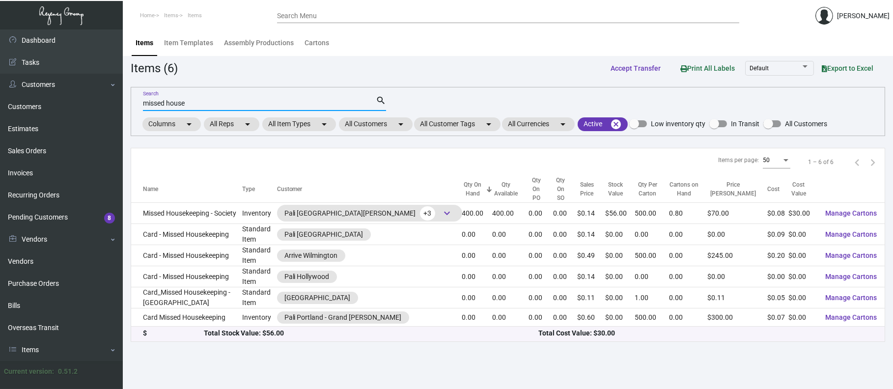
click at [222, 100] on input "missed house" at bounding box center [259, 104] width 233 height 8
type input "m"
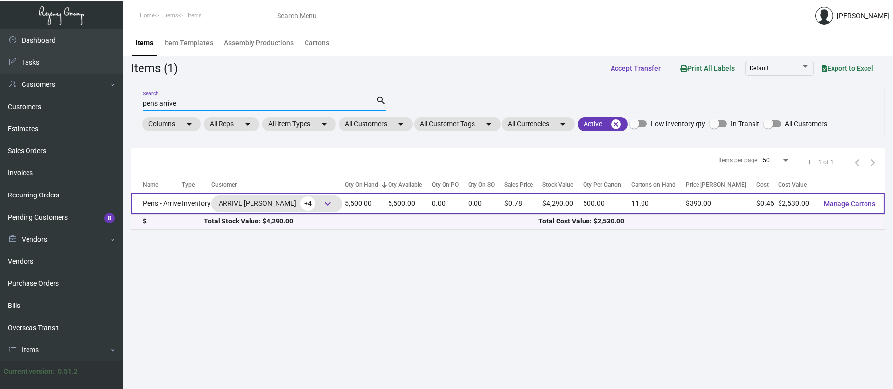
type input "pens arrive"
click at [289, 200] on div "ARRIVE [PERSON_NAME] +4 keyboard_arrow_down" at bounding box center [277, 203] width 116 height 15
